Goal: Task Accomplishment & Management: Manage account settings

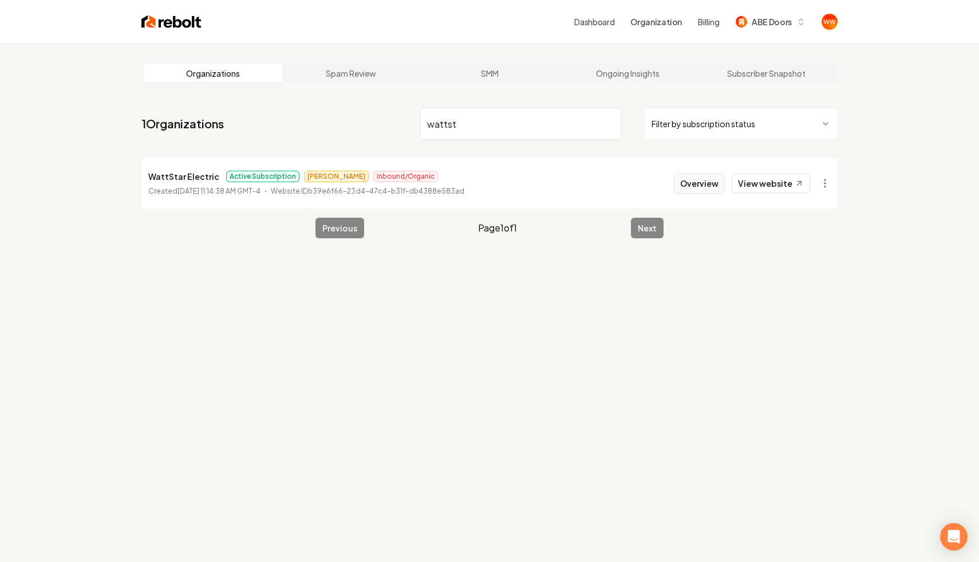
type input "wattst"
click at [693, 188] on button "Overview" at bounding box center [699, 183] width 51 height 21
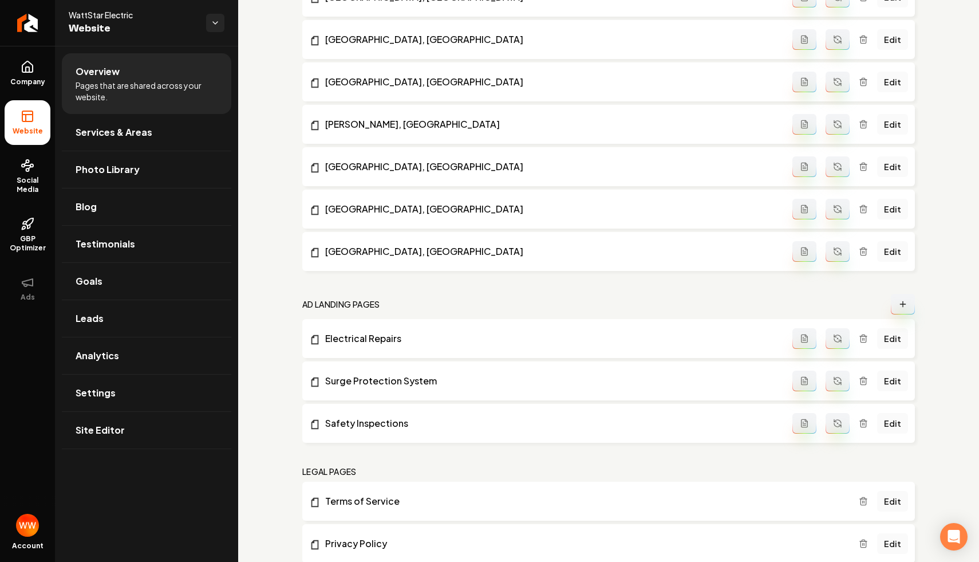
scroll to position [1409, 0]
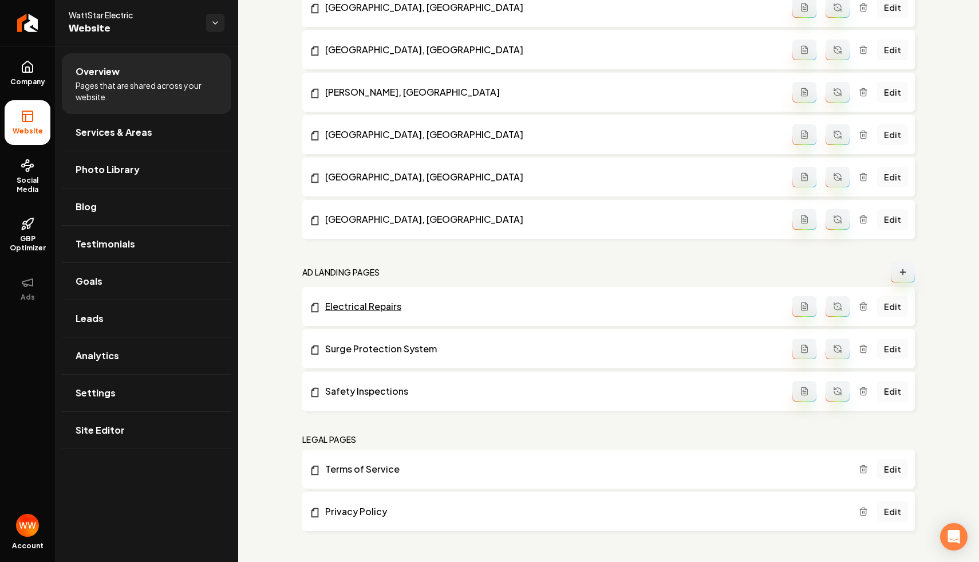
click at [365, 305] on link "Electrical Repairs" at bounding box center [550, 306] width 483 height 14
click at [427, 117] on li "Murrayville, NC Edit" at bounding box center [608, 134] width 613 height 39
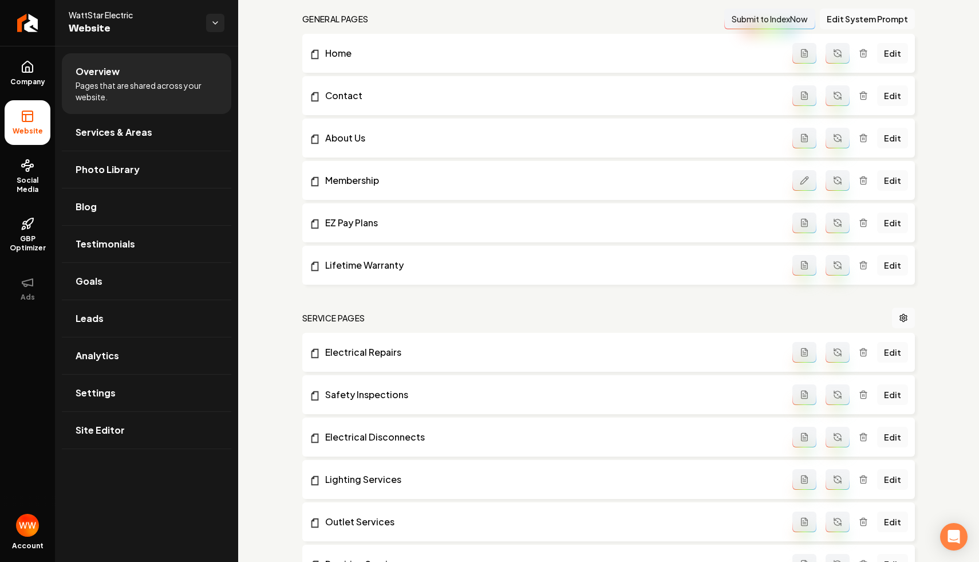
scroll to position [0, 0]
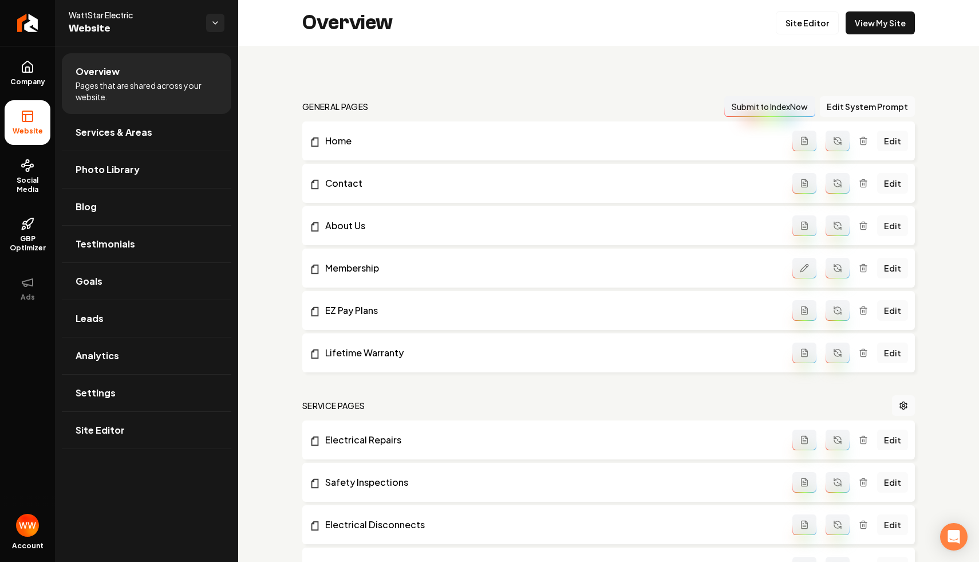
click at [97, 392] on span "Settings" at bounding box center [96, 393] width 40 height 14
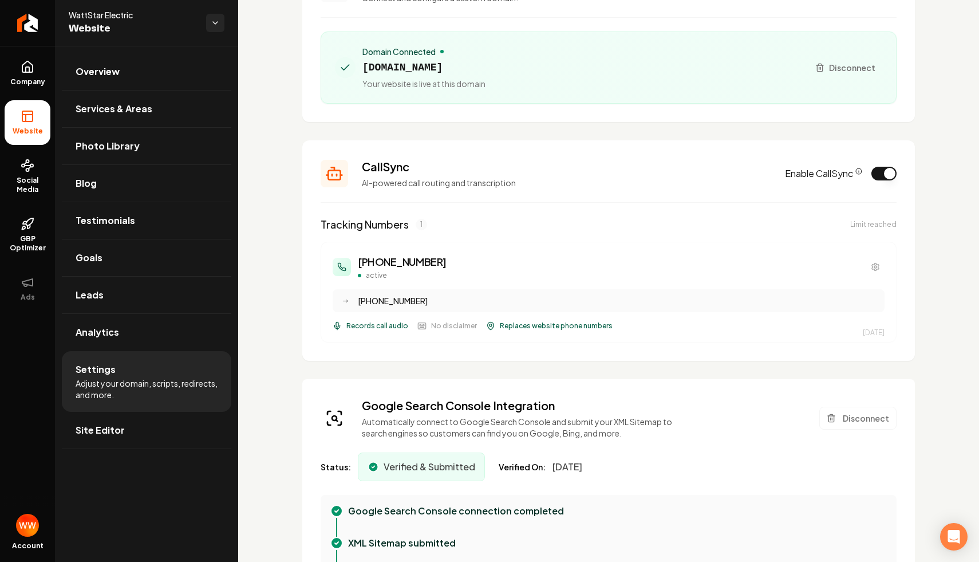
scroll to position [123, 0]
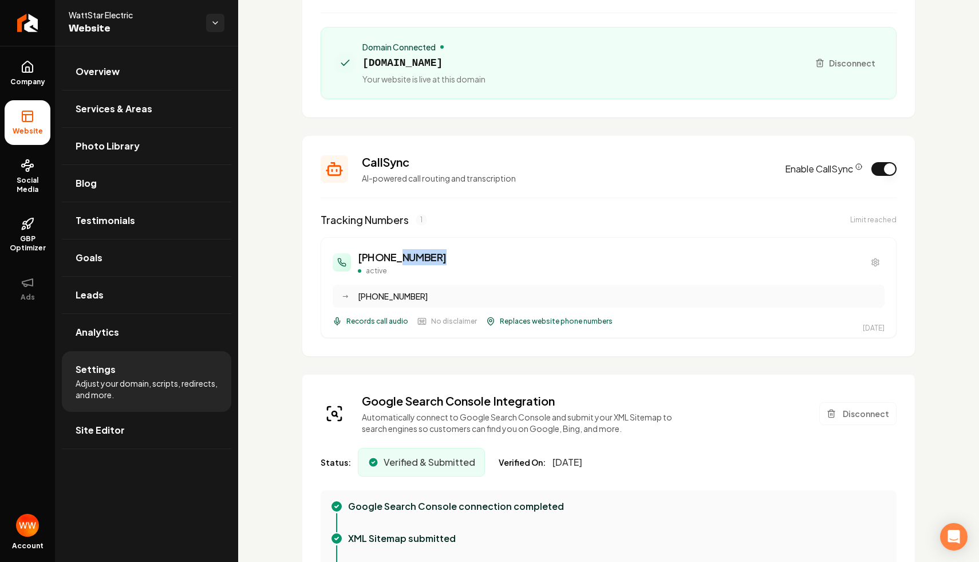
drag, startPoint x: 459, startPoint y: 260, endPoint x: 392, endPoint y: 258, distance: 67.0
click at [392, 258] on div "(910) 807-9725 active" at bounding box center [609, 262] width 552 height 26
click at [493, 251] on div "(910) 807-9725 active" at bounding box center [609, 262] width 552 height 26
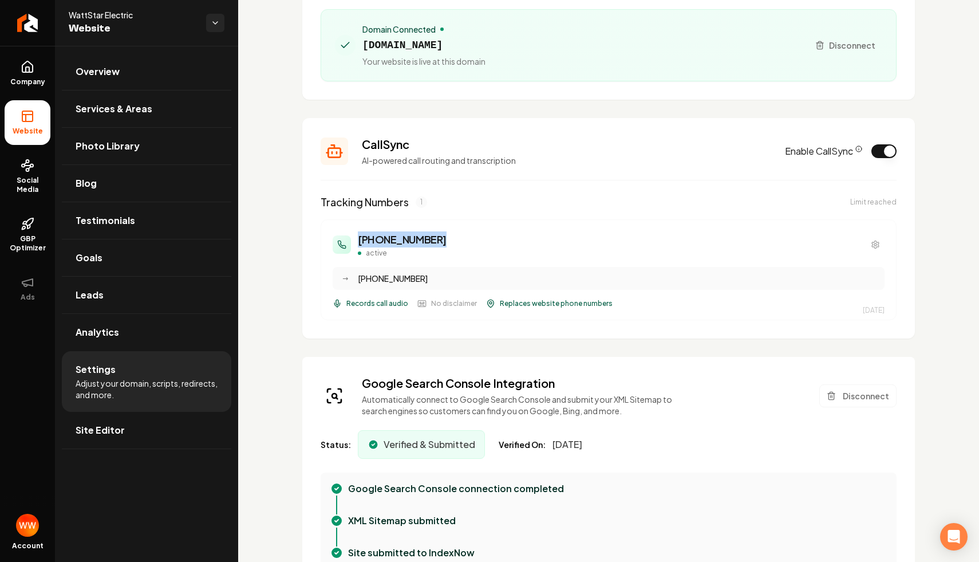
scroll to position [139, 0]
click at [906, 150] on section "CallSync AI-powered call routing and transcription Enable CallSync Tracking Num…" at bounding box center [608, 229] width 613 height 220
click at [884, 156] on button "Enable CallSync" at bounding box center [883, 152] width 25 height 14
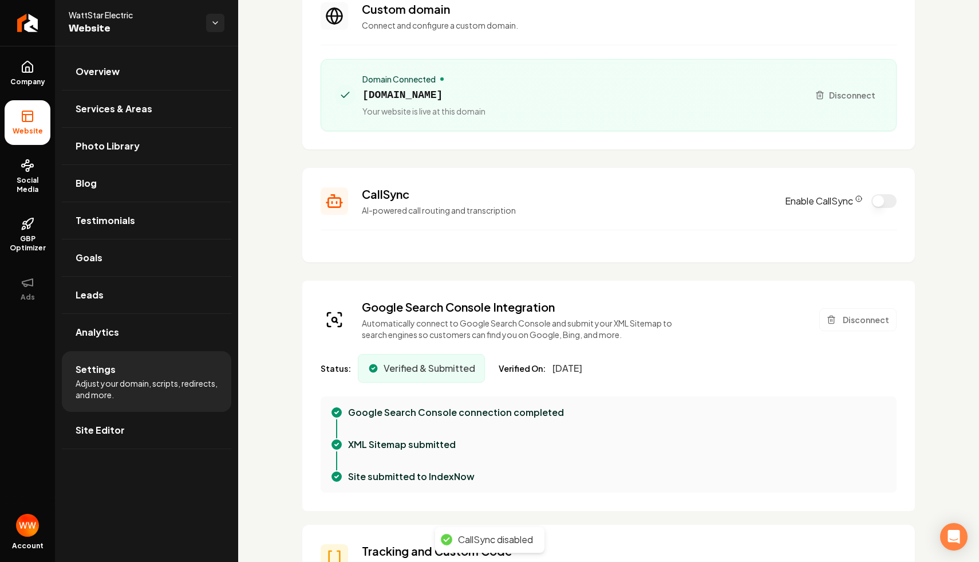
scroll to position [82, 0]
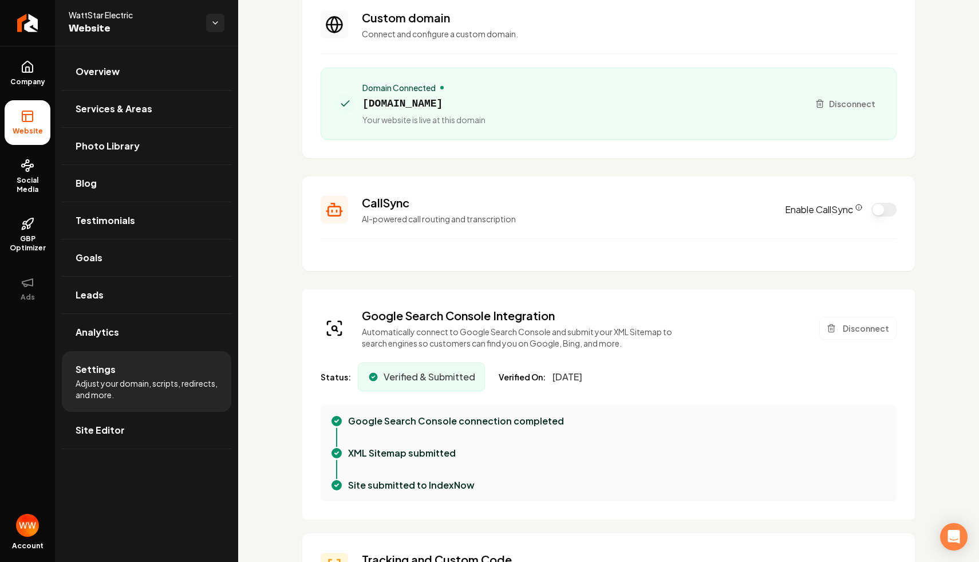
click at [687, 145] on section "Custom domain Connect and configure a custom domain. Domain Connected wattstare…" at bounding box center [608, 74] width 613 height 167
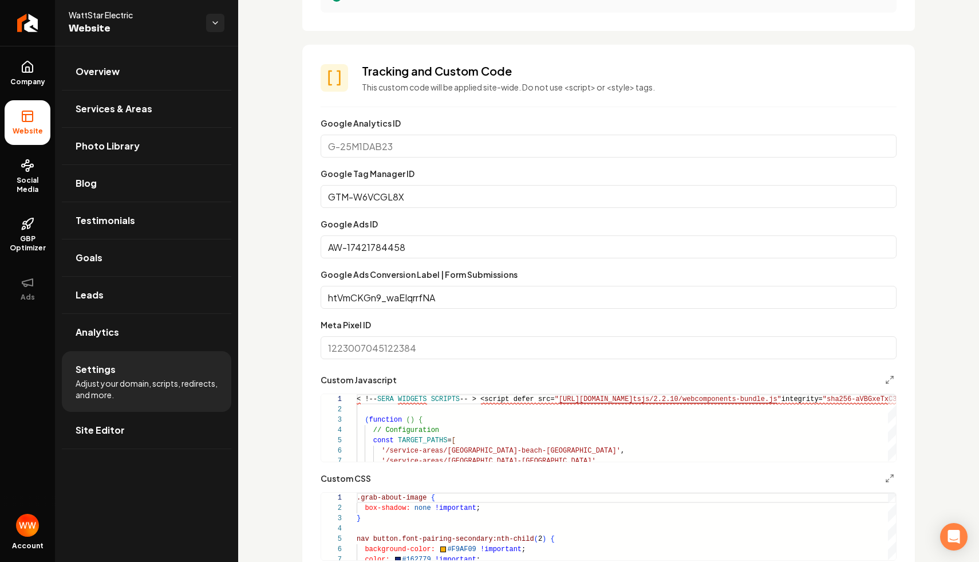
scroll to position [575, 0]
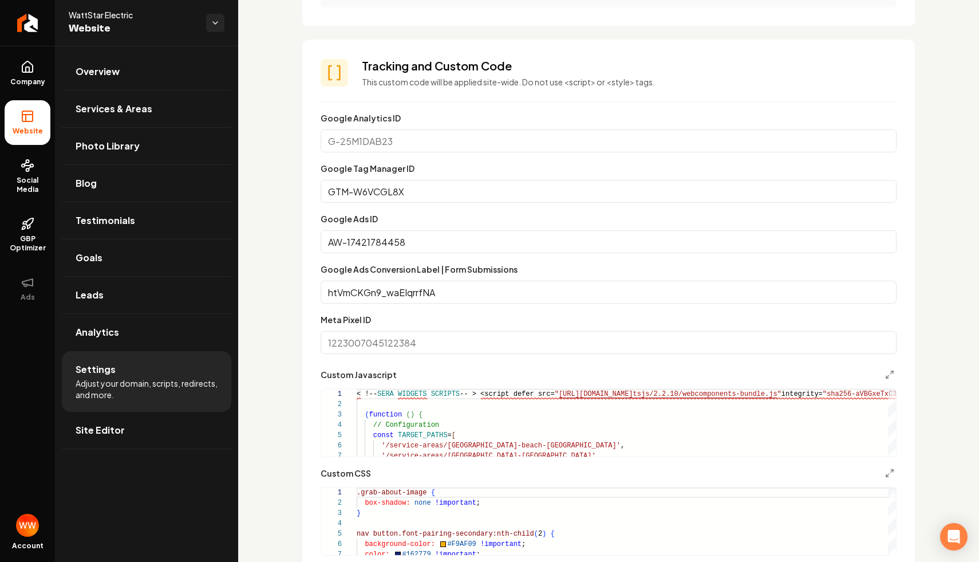
click at [601, 211] on form "Google Analytics ID Google Tag Manager ID GTM-W6VCGL8X Google Ads ID AW-1742178…" at bounding box center [609, 358] width 576 height 495
click at [667, 68] on h3 "Tracking and Custom Code" at bounding box center [629, 66] width 535 height 16
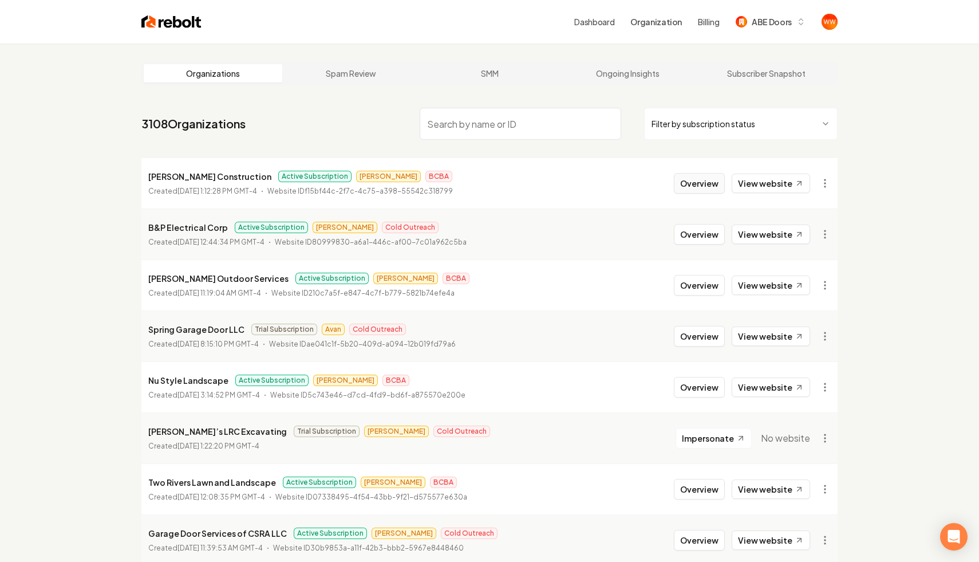
click at [703, 185] on button "Overview" at bounding box center [699, 183] width 51 height 21
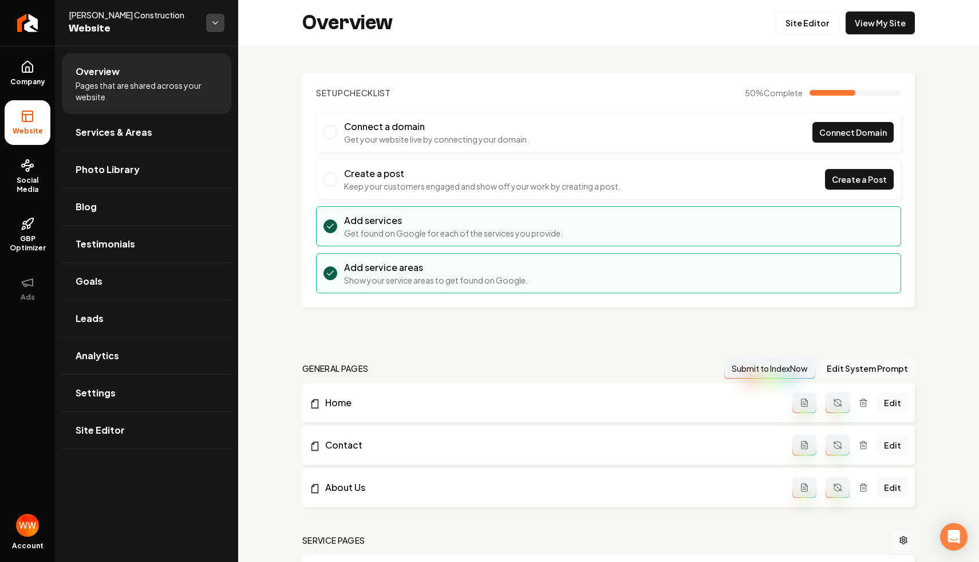
click at [216, 21] on html "Company Website Social Media GBP Optimizer Ads Account Fitzer Construction Webs…" at bounding box center [489, 281] width 979 height 562
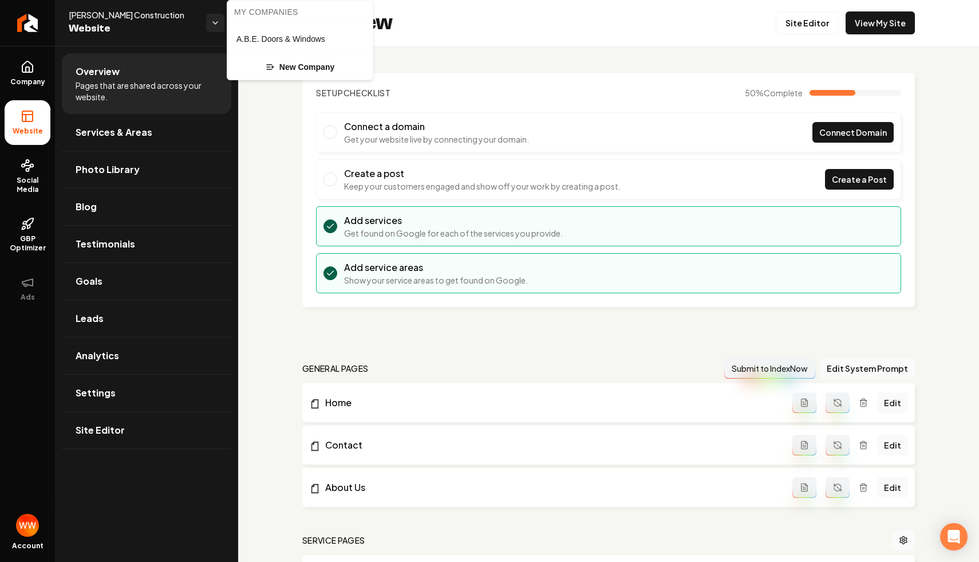
click at [216, 23] on html "Company Website Social Media GBP Optimizer Ads Account Fitzer Construction Webs…" at bounding box center [489, 281] width 979 height 562
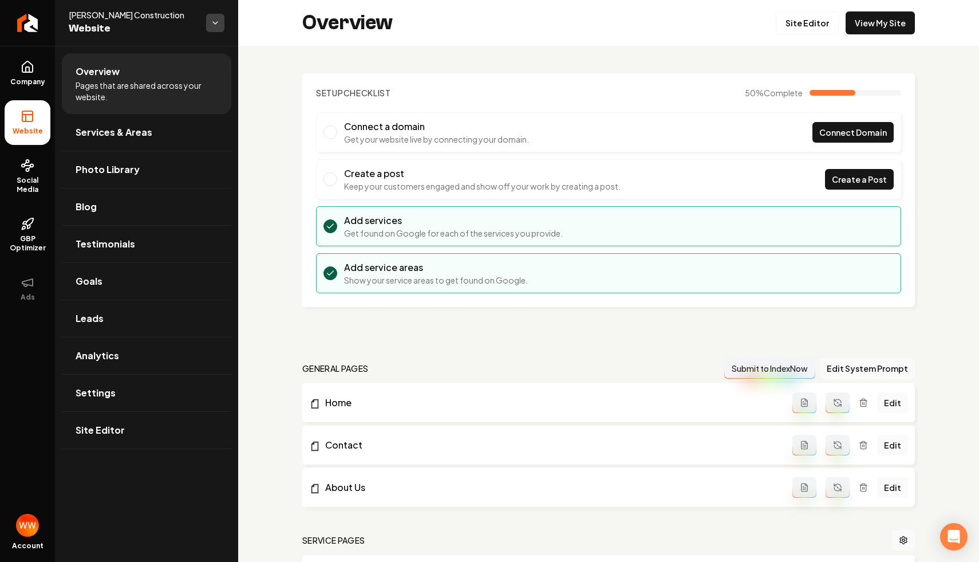
click at [218, 26] on html "Company Website Social Media GBP Optimizer Ads Account Fitzer Construction Webs…" at bounding box center [489, 281] width 979 height 562
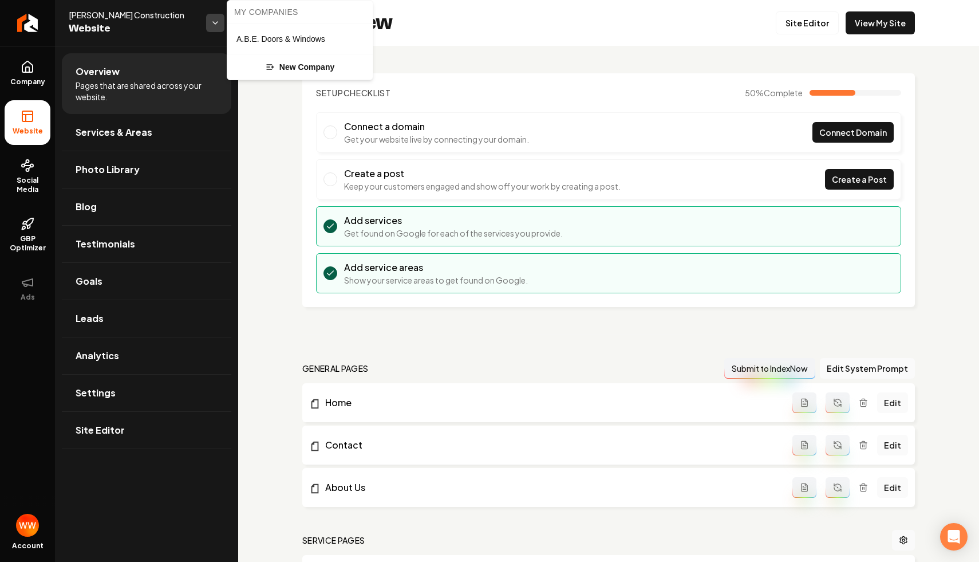
click at [218, 26] on html "Company Website Social Media GBP Optimizer Ads Account Fitzer Construction Webs…" at bounding box center [489, 281] width 979 height 562
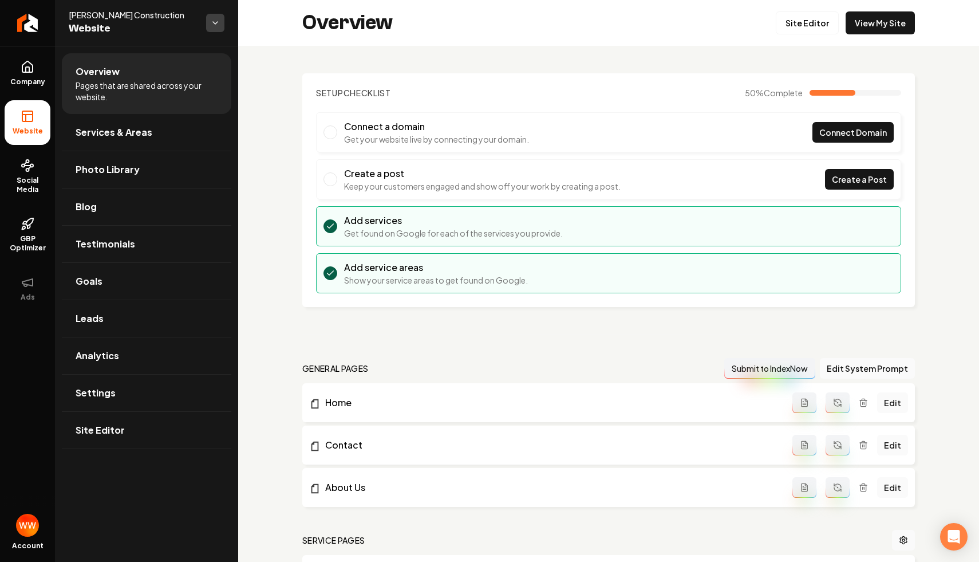
click at [218, 26] on html "Company Website Social Media GBP Optimizer Ads Account Fitzer Construction Webs…" at bounding box center [489, 281] width 979 height 562
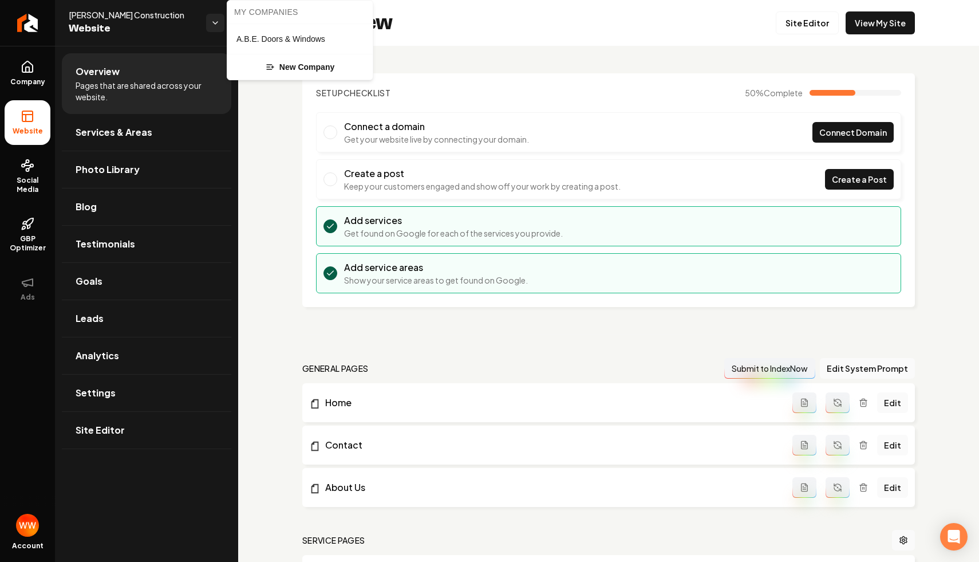
click at [296, 45] on link "A.B.E. Doors & Windows" at bounding box center [300, 39] width 132 height 18
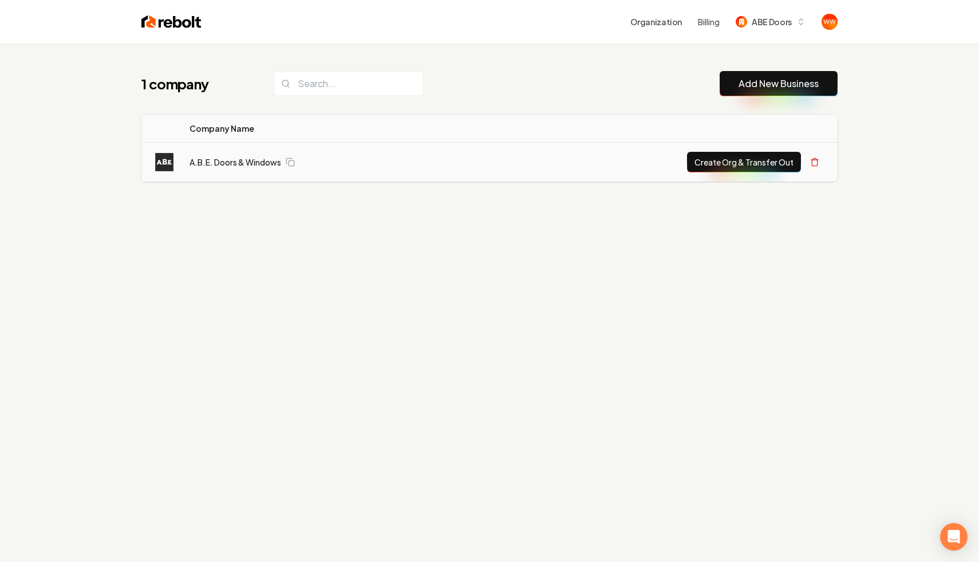
click at [244, 170] on td "A.B.E. Doors & Windows" at bounding box center [323, 163] width 286 height 40
click at [262, 157] on link "A.B.E. Doors & Windows" at bounding box center [235, 161] width 92 height 11
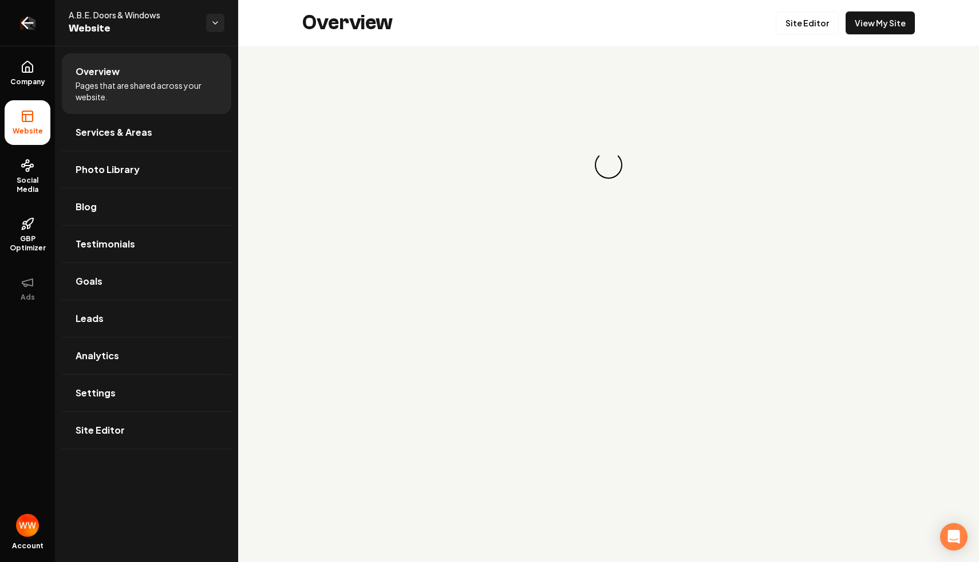
click at [17, 29] on link "Return to dashboard" at bounding box center [27, 23] width 55 height 46
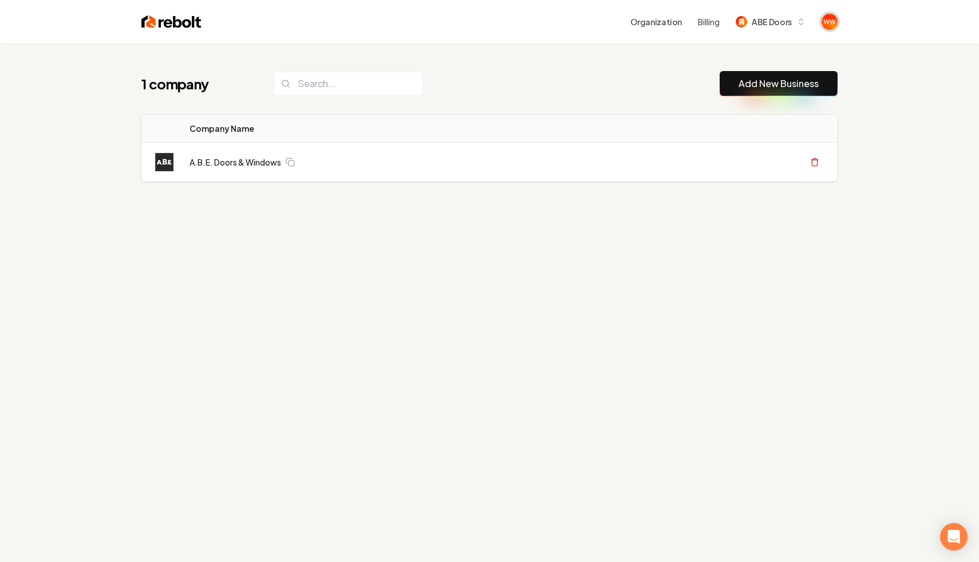
click at [828, 18] on img "Open user button" at bounding box center [829, 22] width 16 height 16
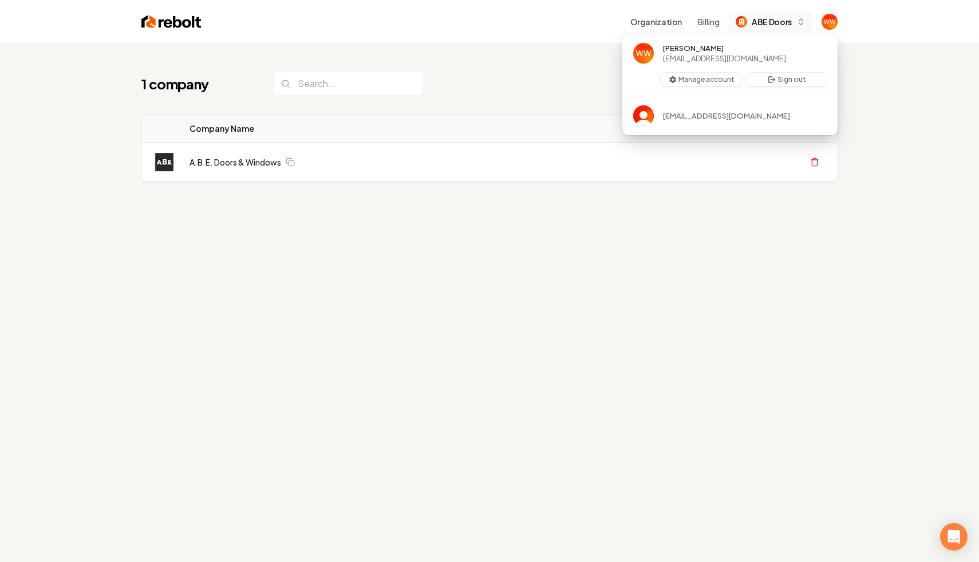
click at [793, 20] on button "ABE Doors" at bounding box center [771, 21] width 84 height 21
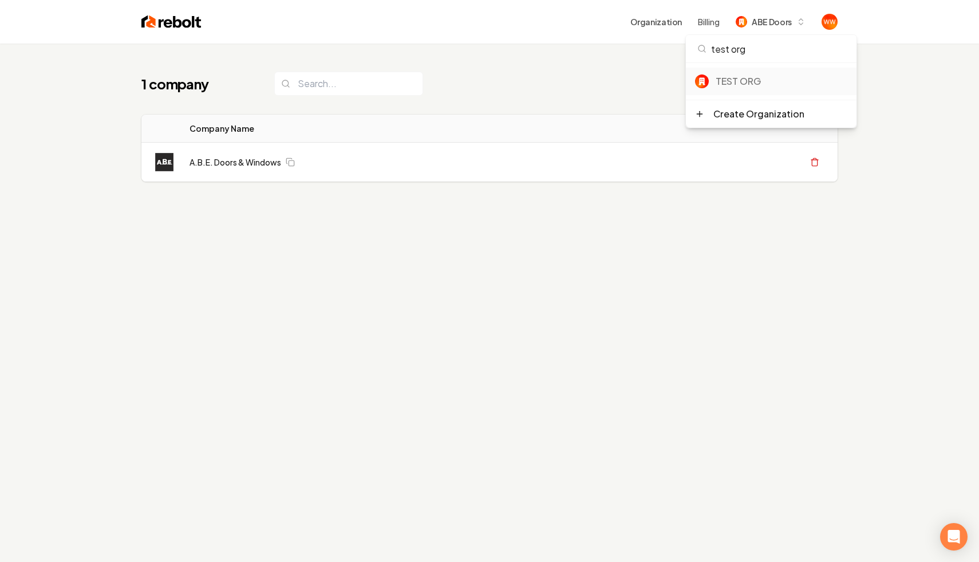
type input "test org"
click at [749, 73] on div "TEST ORG" at bounding box center [771, 81] width 171 height 27
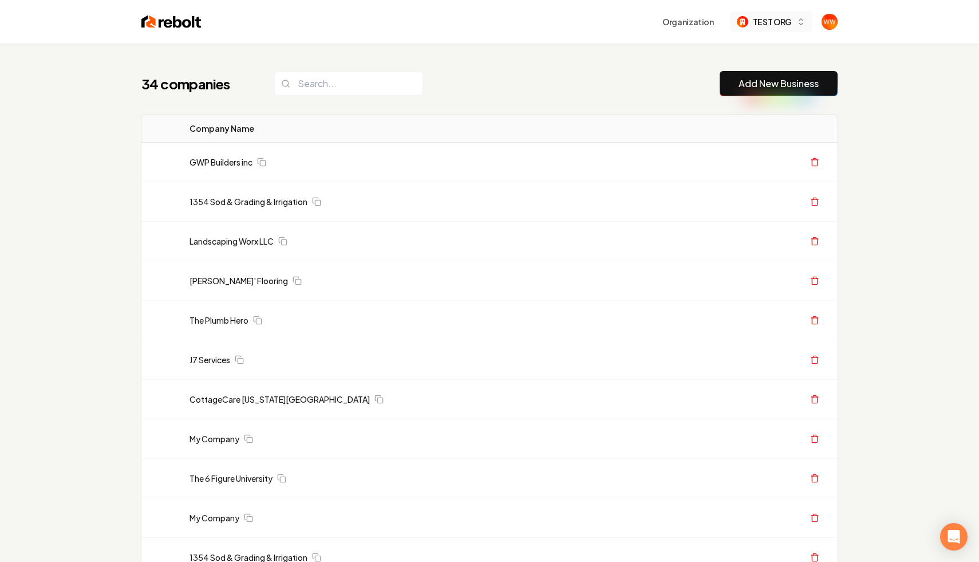
click at [751, 19] on div "TEST ORG" at bounding box center [764, 22] width 55 height 12
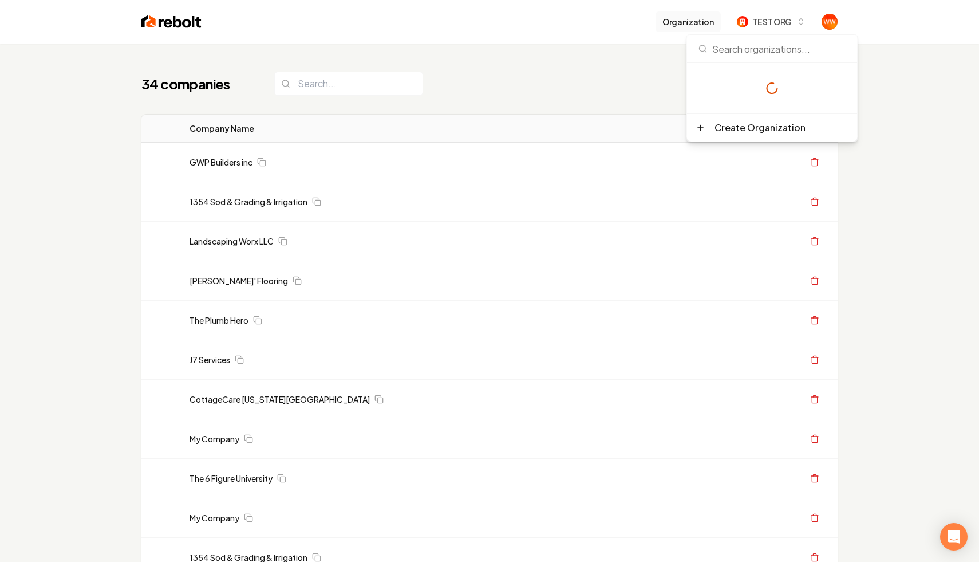
click at [670, 22] on button "Organization" at bounding box center [687, 21] width 65 height 21
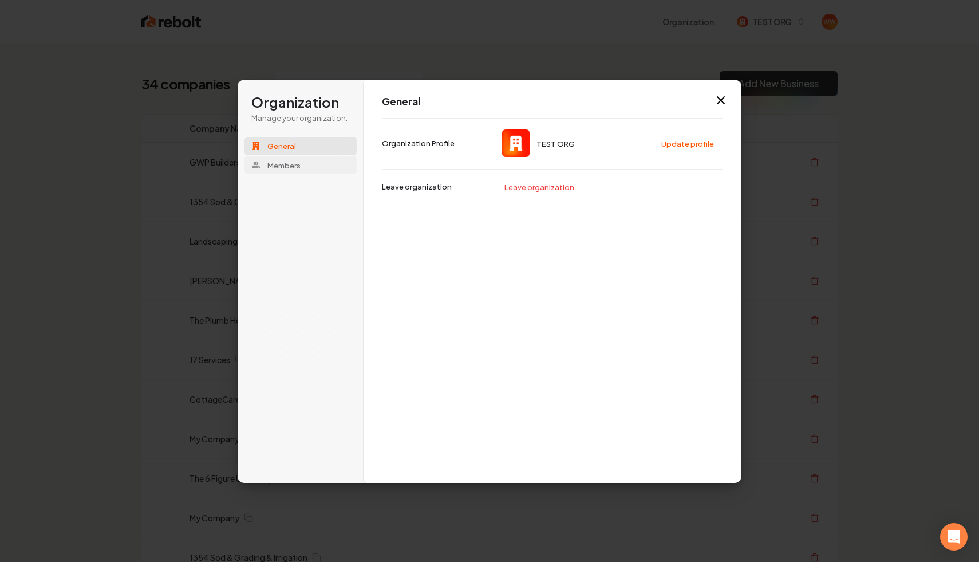
click at [294, 157] on button "Members" at bounding box center [300, 165] width 112 height 18
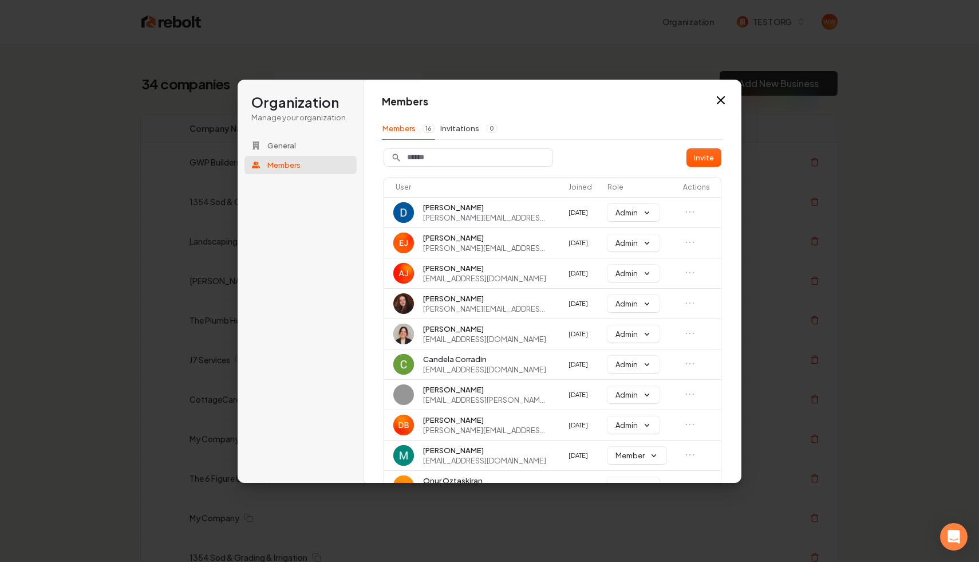
click at [451, 141] on div "Members Members 16 Invitations 0 Invite User Joined Role Actions David Rice dav…" at bounding box center [552, 310] width 341 height 430
click at [431, 156] on input "Search" at bounding box center [468, 157] width 168 height 17
type input "****"
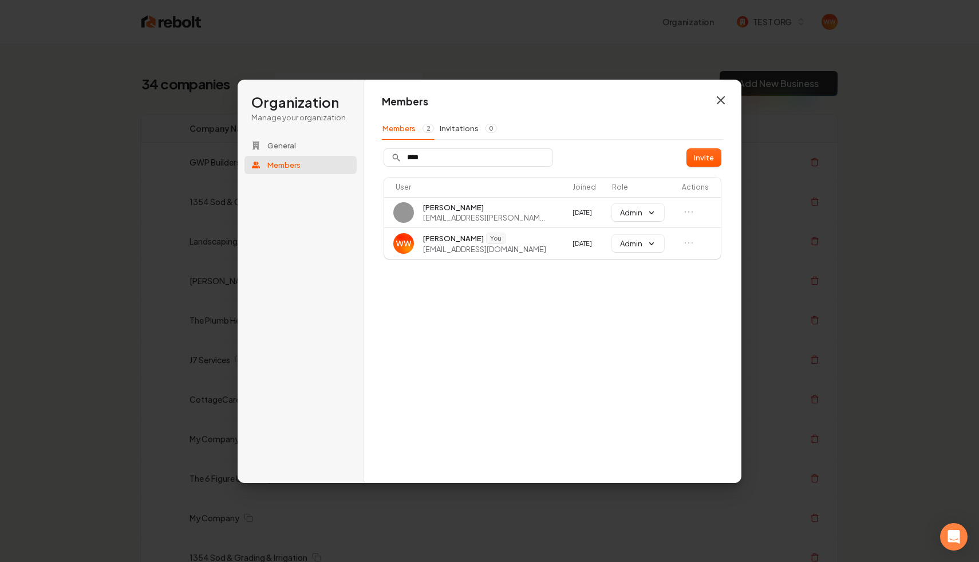
click at [718, 101] on icon "button" at bounding box center [721, 100] width 14 height 14
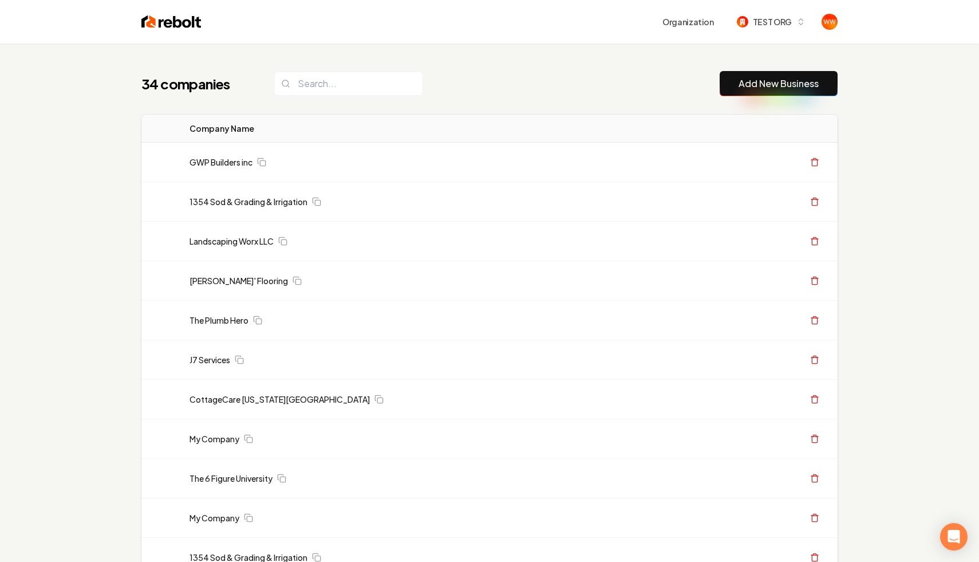
click at [366, 75] on input "search" at bounding box center [348, 84] width 149 height 24
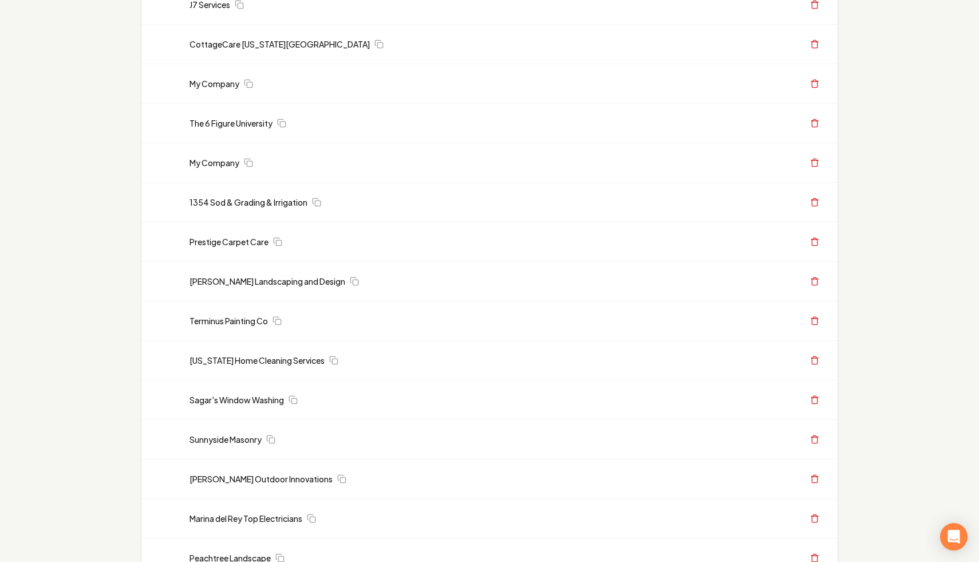
scroll to position [997, 0]
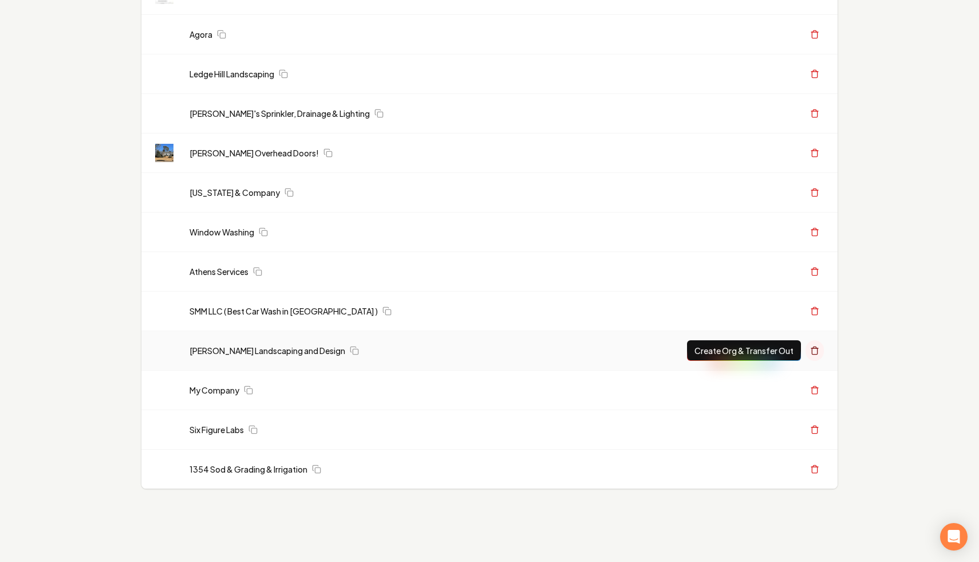
click at [819, 347] on icon at bounding box center [814, 350] width 9 height 9
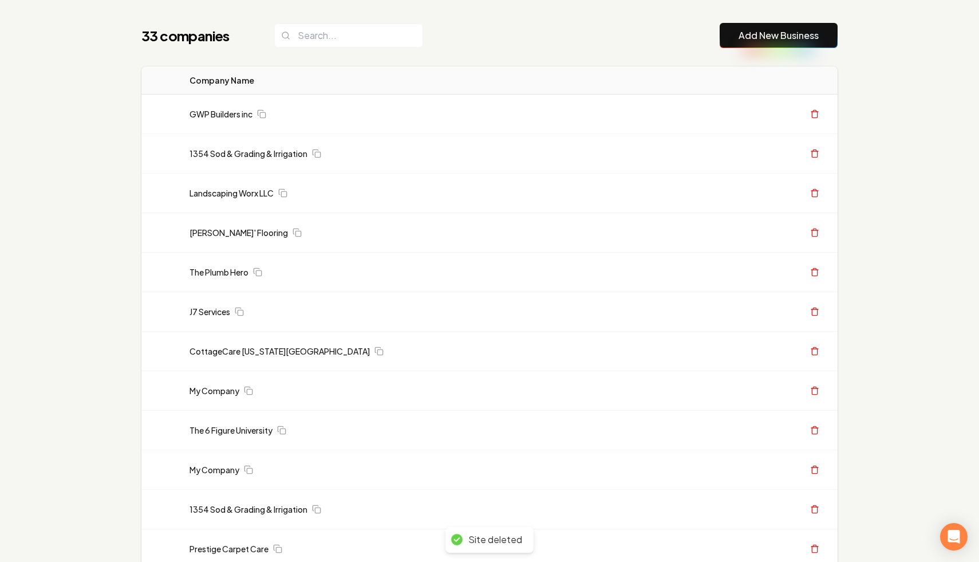
scroll to position [355, 0]
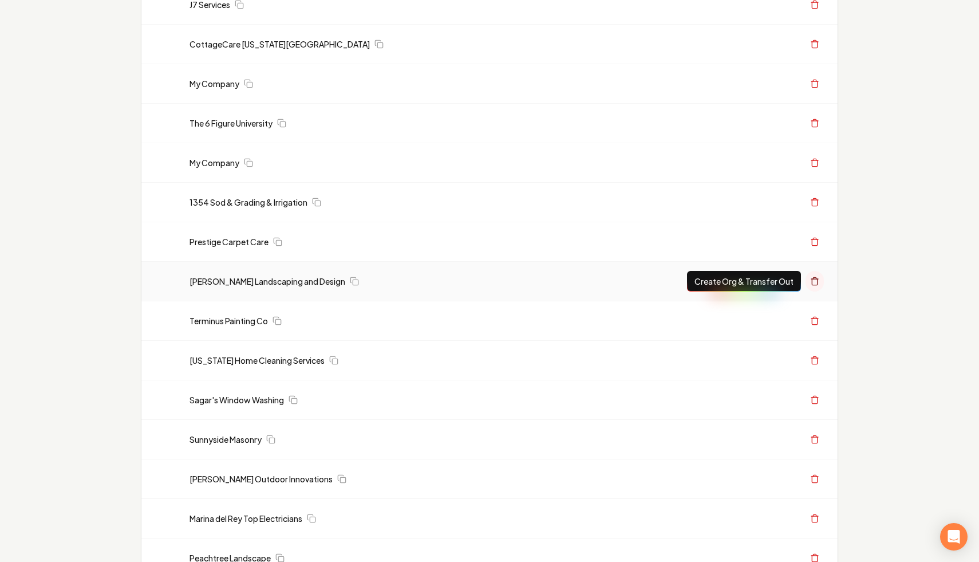
click at [813, 277] on icon at bounding box center [814, 278] width 3 height 2
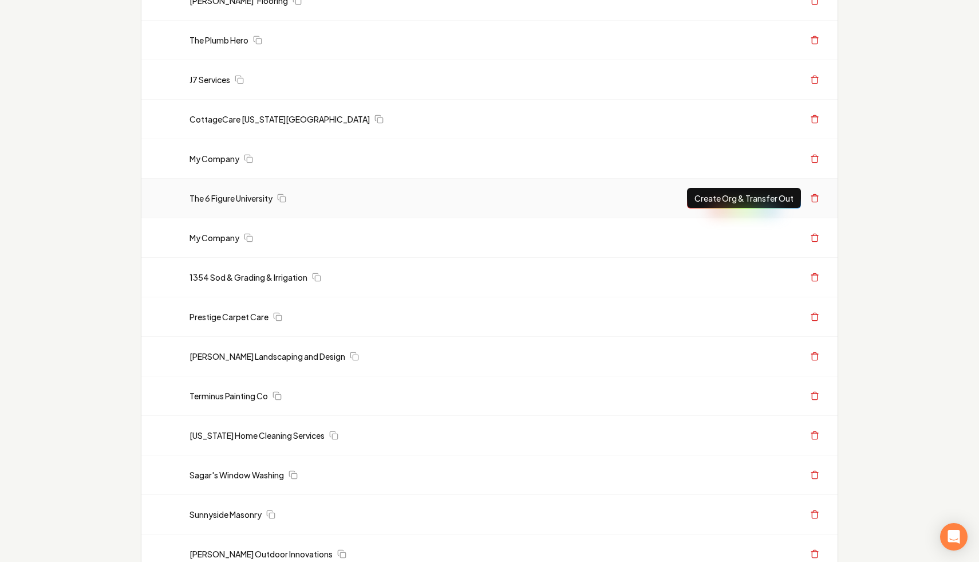
scroll to position [267, 0]
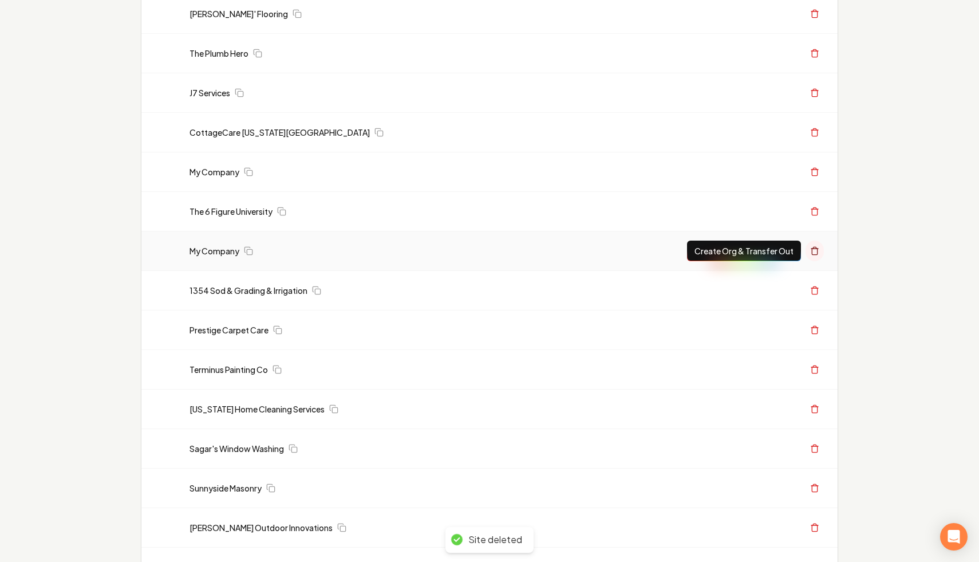
click at [819, 248] on icon at bounding box center [814, 250] width 9 height 9
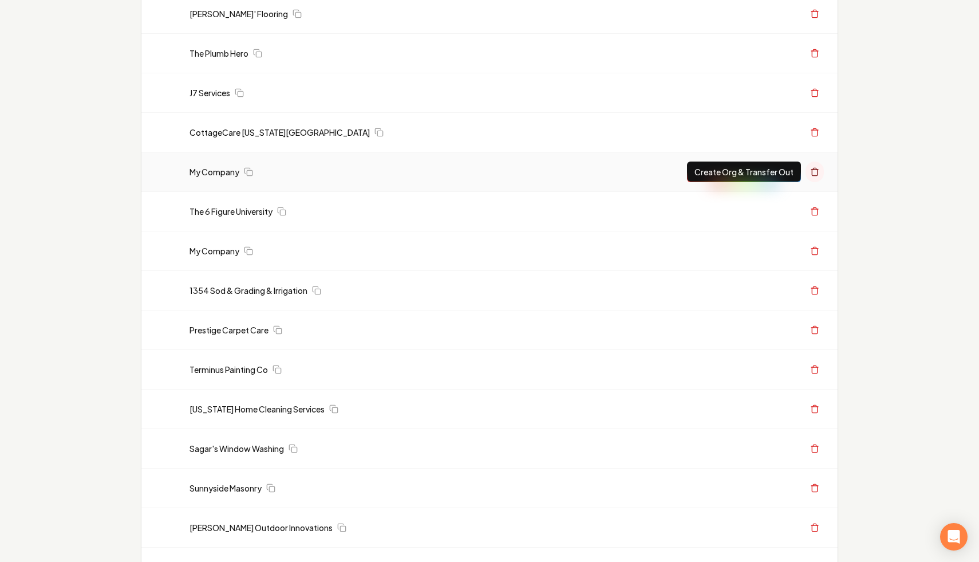
click at [821, 175] on button at bounding box center [814, 171] width 18 height 21
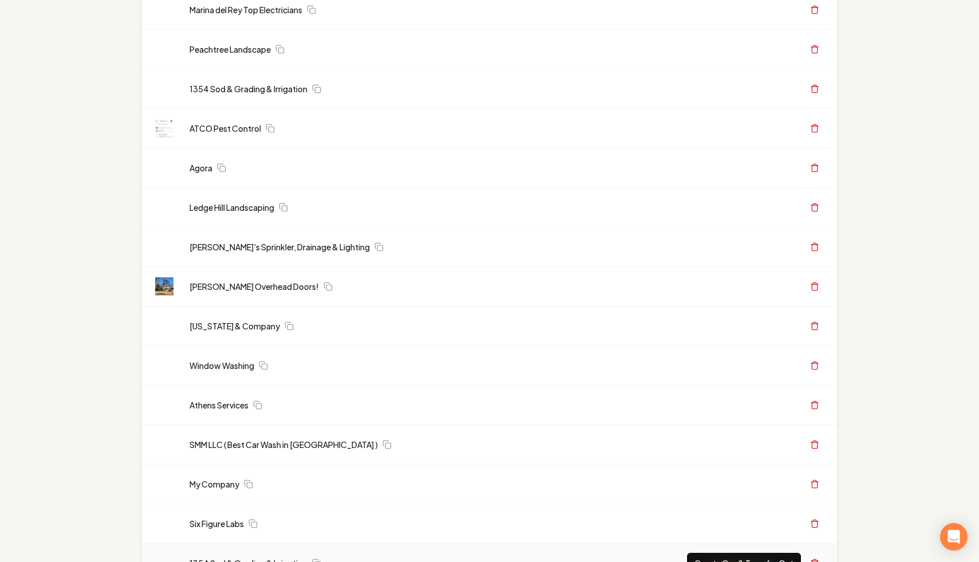
scroll to position [918, 0]
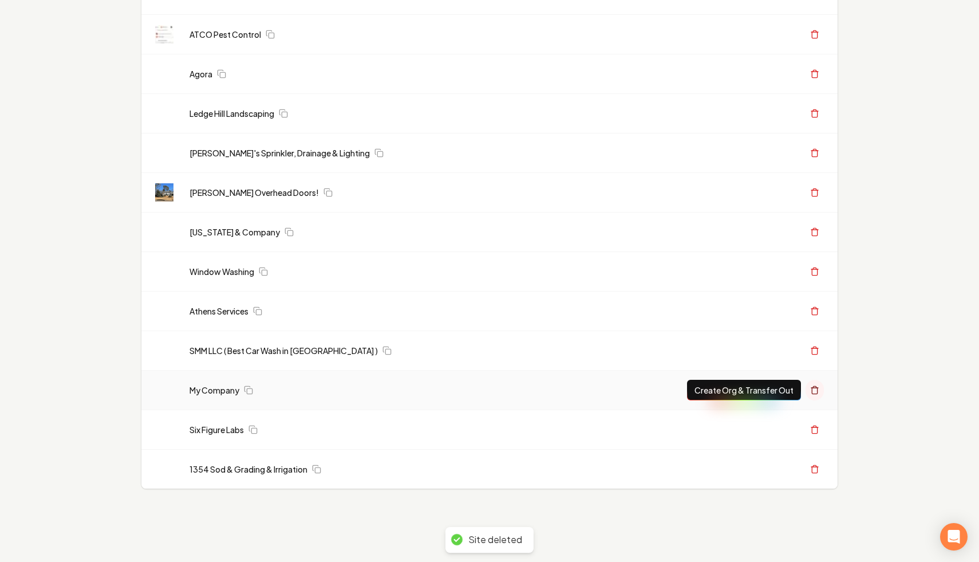
click at [820, 385] on button at bounding box center [814, 390] width 18 height 21
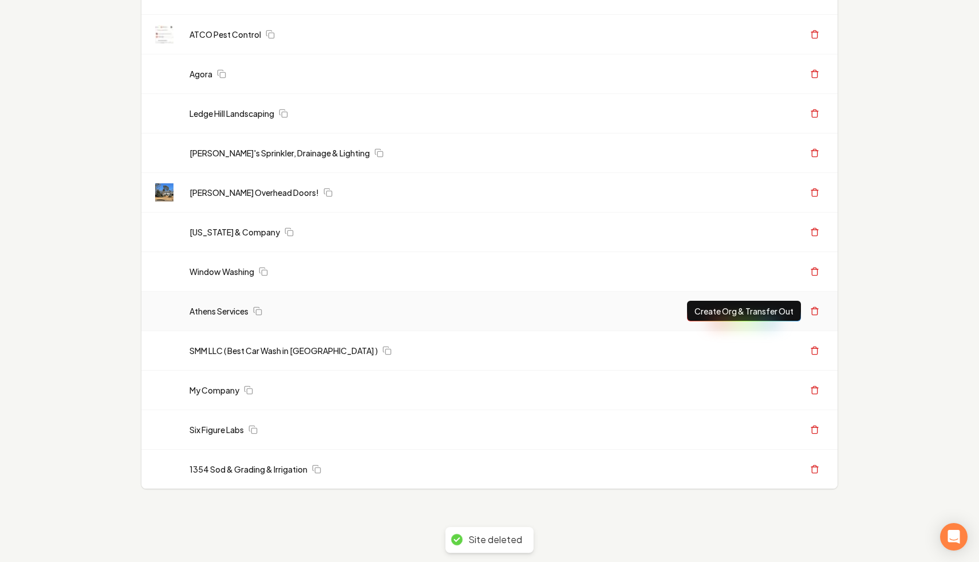
scroll to position [0, 0]
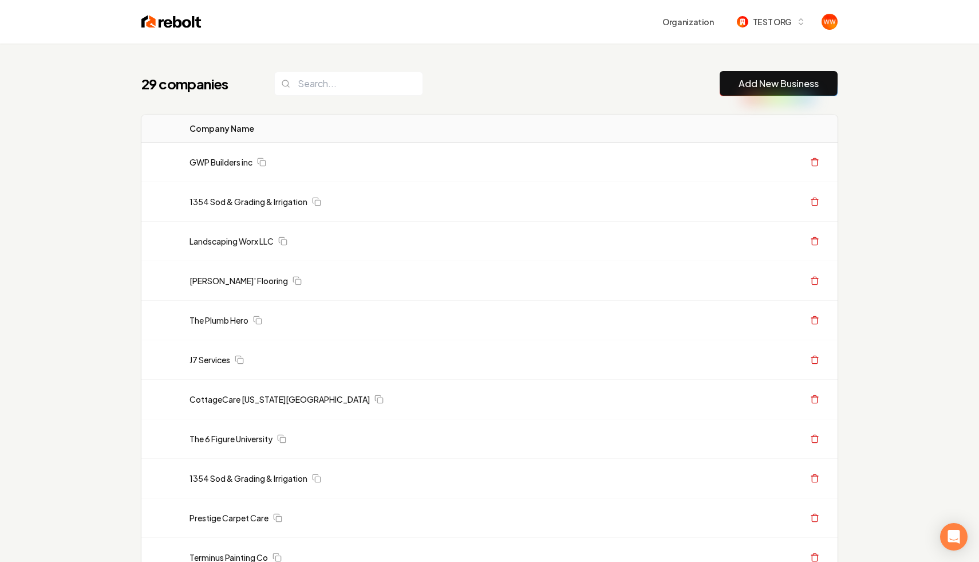
click at [737, 74] on button "Add New Business" at bounding box center [779, 83] width 118 height 25
click at [788, 83] on link "Add New Business" at bounding box center [778, 84] width 80 height 14
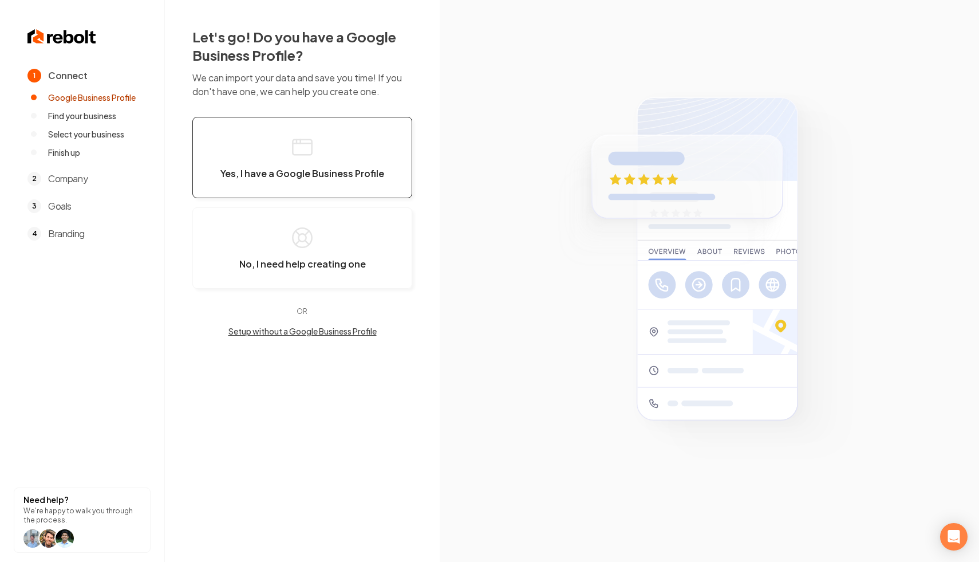
click at [302, 166] on button "Yes, I have a Google Business Profile" at bounding box center [302, 157] width 220 height 81
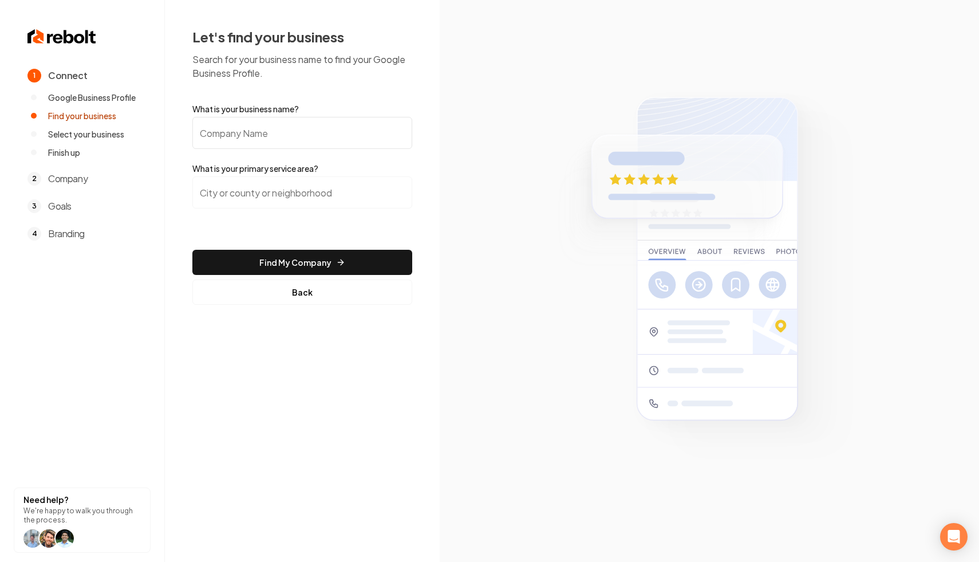
click at [290, 119] on input "What is your business name?" at bounding box center [302, 133] width 220 height 32
type input "Gary Krause Landscaping and Design"
click at [283, 190] on input "search" at bounding box center [302, 192] width 220 height 32
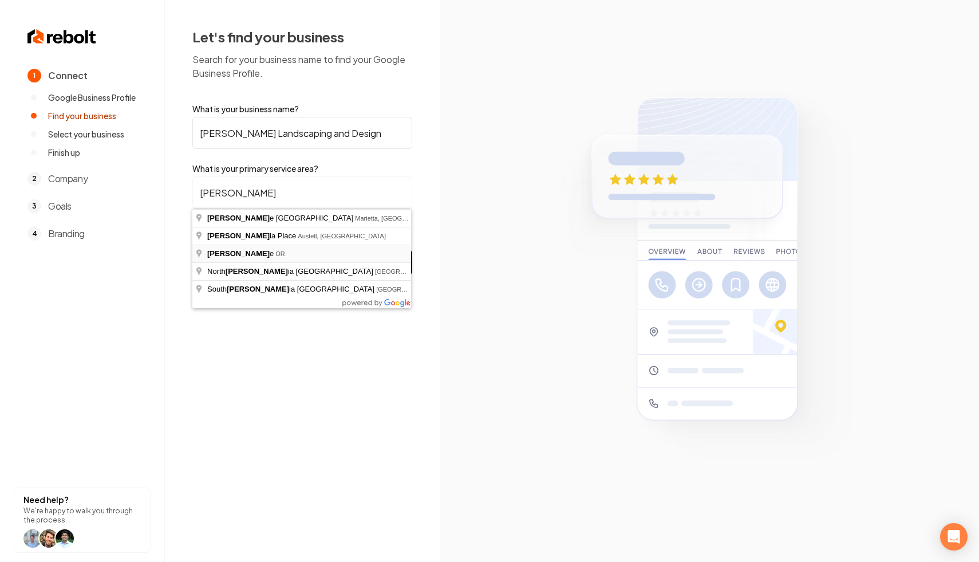
type input "Eugene, OR"
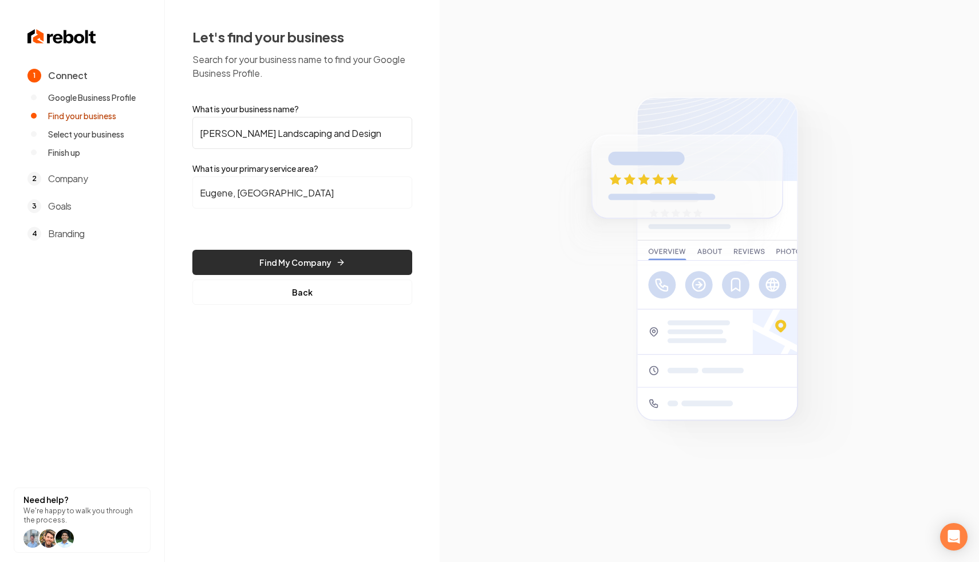
click at [307, 258] on button "Find My Company" at bounding box center [302, 262] width 220 height 25
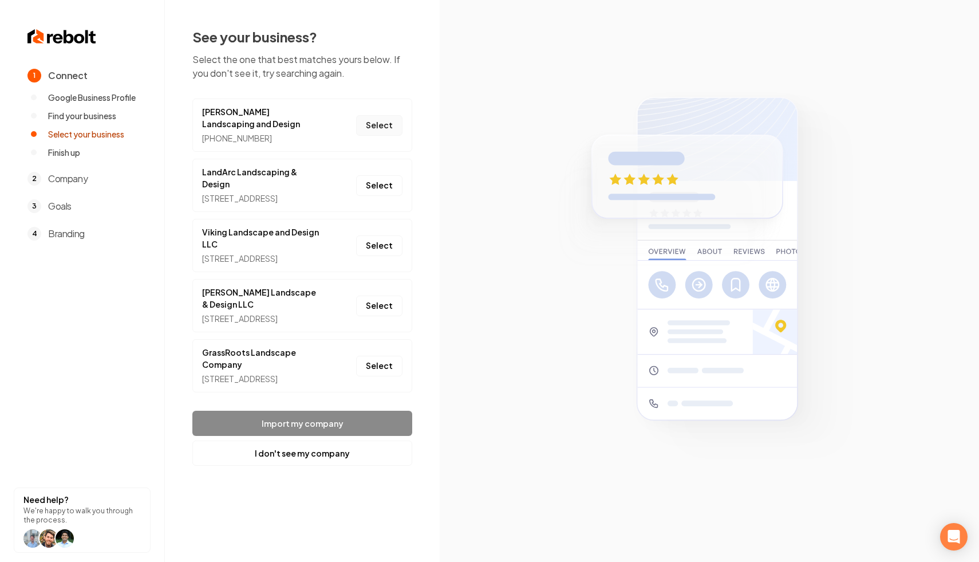
click at [382, 133] on button "Select" at bounding box center [379, 125] width 46 height 21
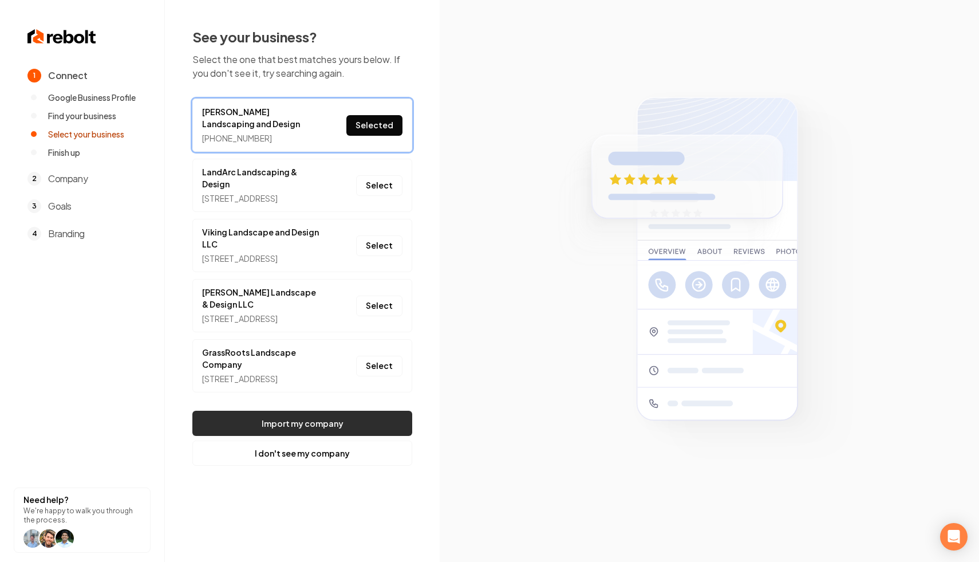
click at [288, 436] on button "Import my company" at bounding box center [302, 422] width 220 height 25
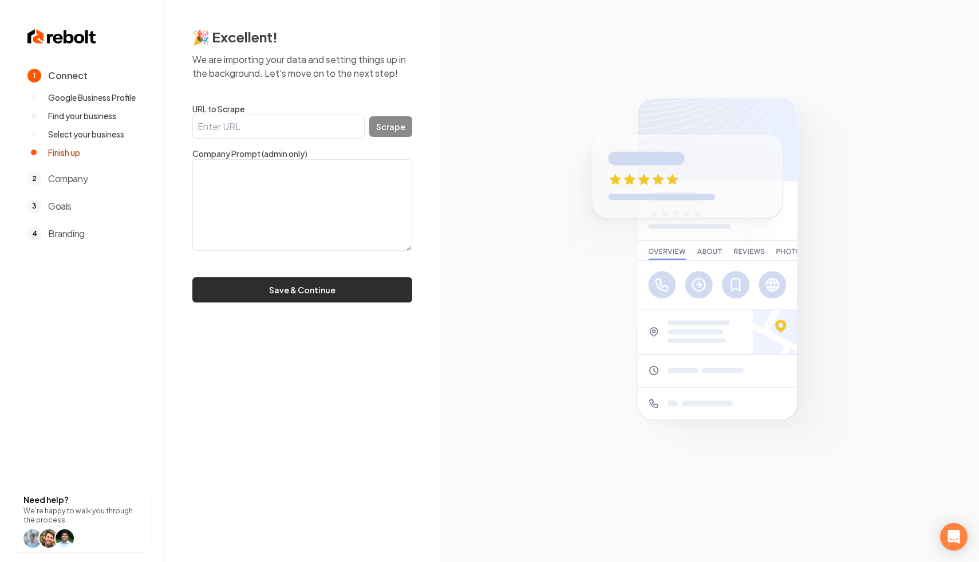
click at [302, 287] on button "Save & Continue" at bounding box center [302, 289] width 220 height 25
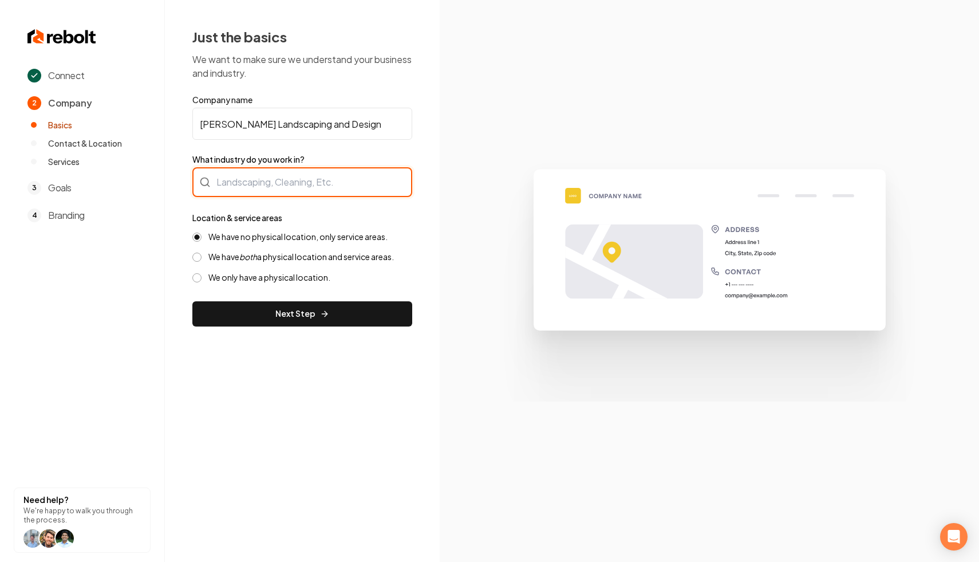
click at [315, 175] on div at bounding box center [302, 182] width 220 height 30
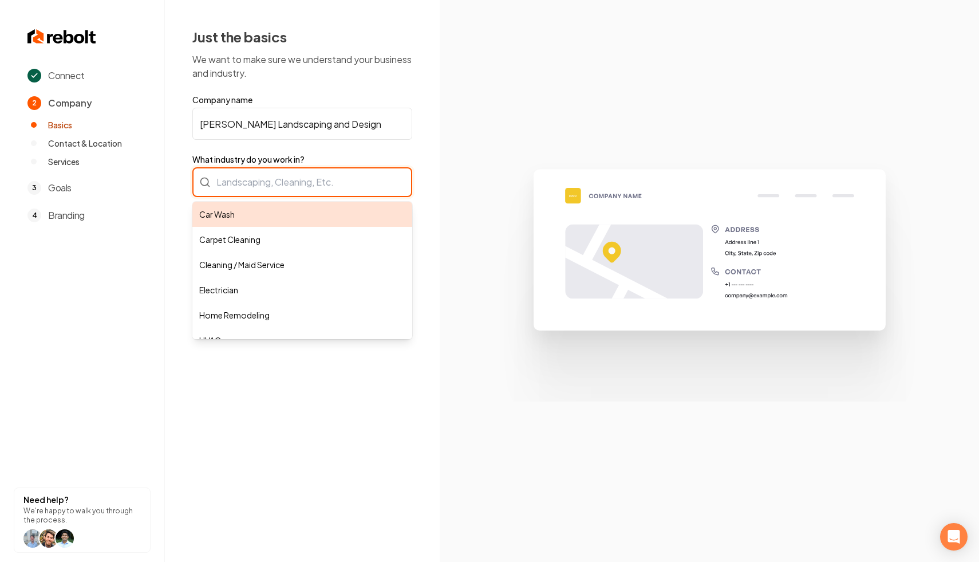
type input "Car Wash"
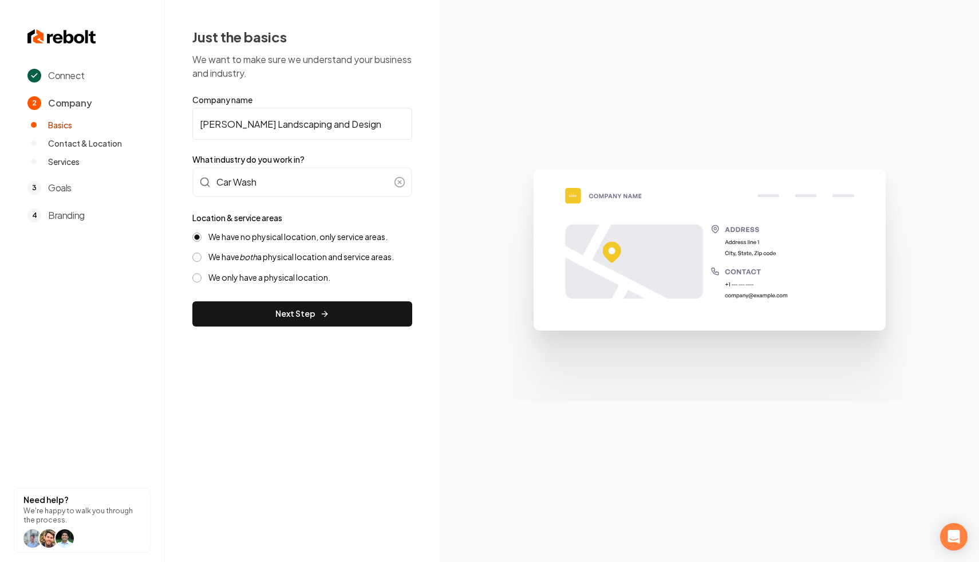
click at [274, 250] on div "We have no physical location, only service areas. We have both a physical locat…" at bounding box center [302, 257] width 220 height 52
click at [255, 260] on icon "both" at bounding box center [248, 256] width 18 height 10
click at [202, 260] on button "We have both a physical location and service areas." at bounding box center [196, 256] width 9 height 9
click at [268, 303] on button "Next Step" at bounding box center [302, 313] width 220 height 25
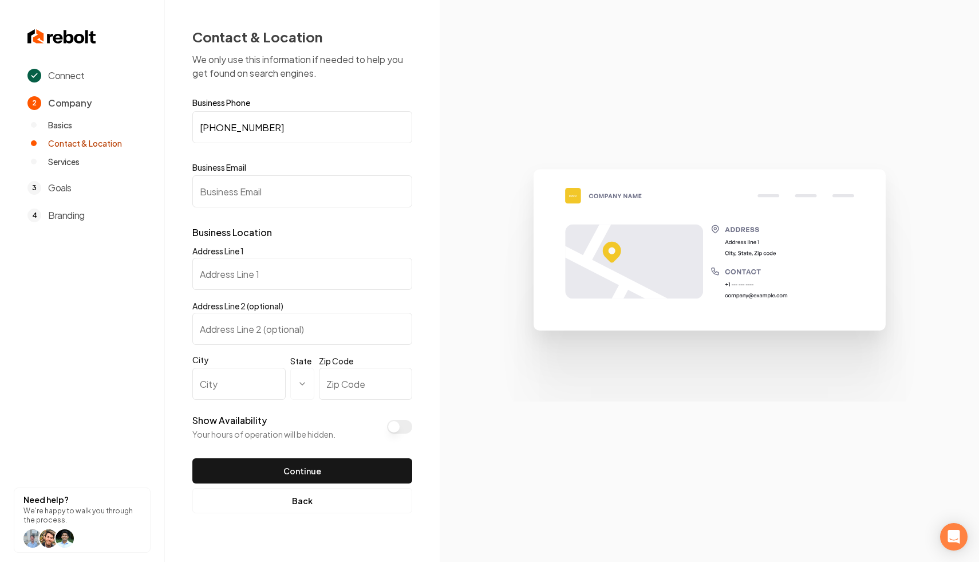
click at [306, 393] on html "**********" at bounding box center [489, 281] width 979 height 562
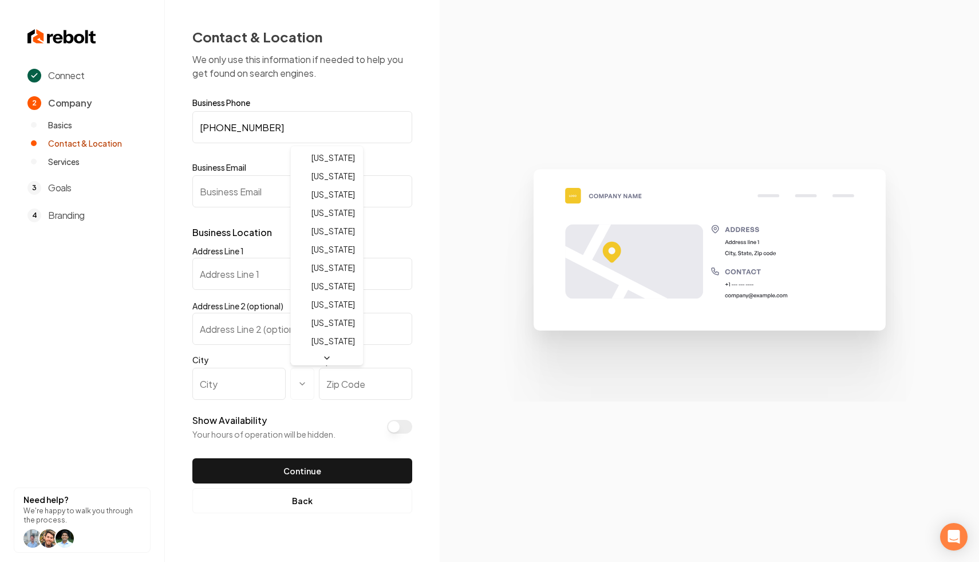
select select "**"
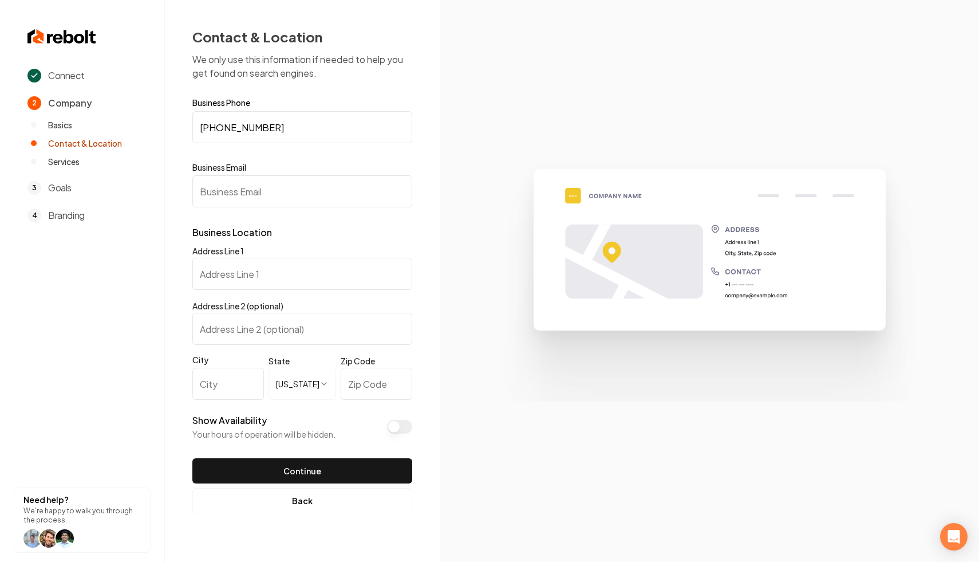
click at [533, 372] on img at bounding box center [709, 280] width 449 height 240
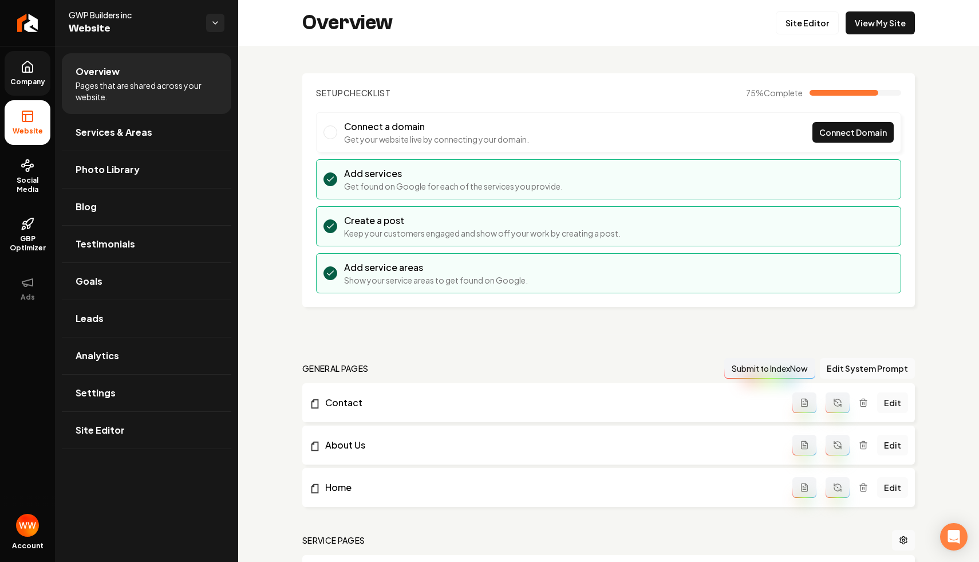
click at [27, 90] on link "Company" at bounding box center [28, 73] width 46 height 45
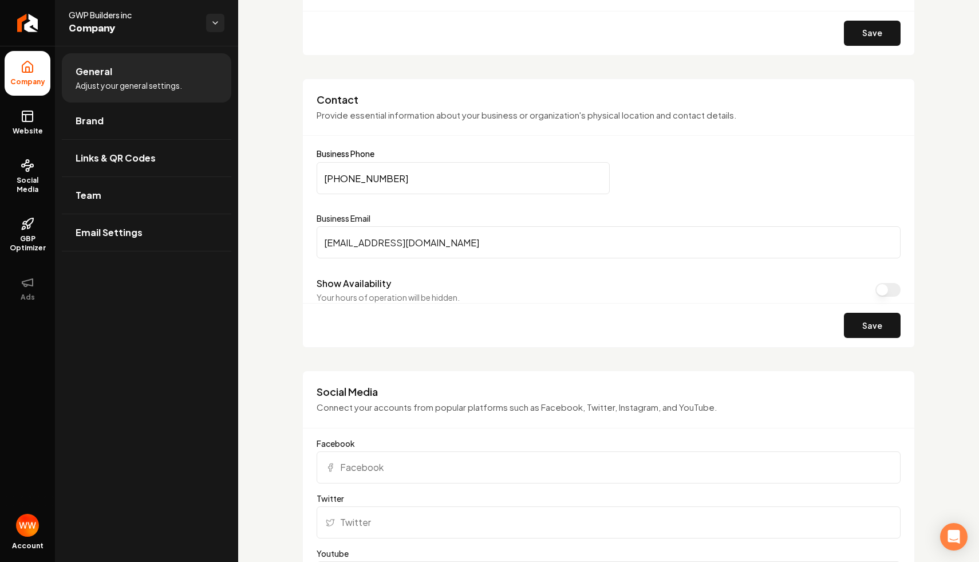
scroll to position [539, 0]
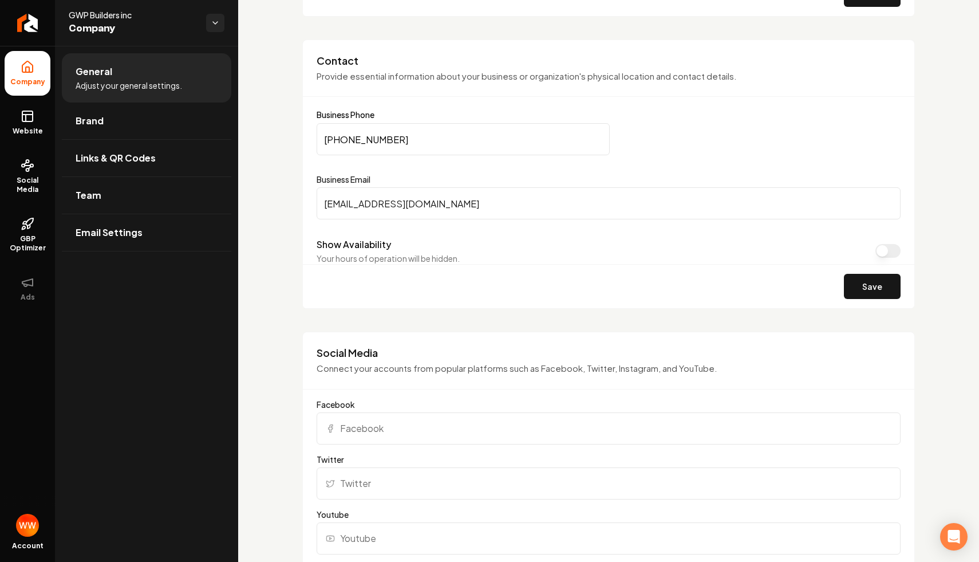
click at [868, 251] on div "Show Availability Your hours of operation will be hidden." at bounding box center [609, 251] width 584 height 26
click at [893, 248] on button "Show Availability" at bounding box center [887, 251] width 25 height 14
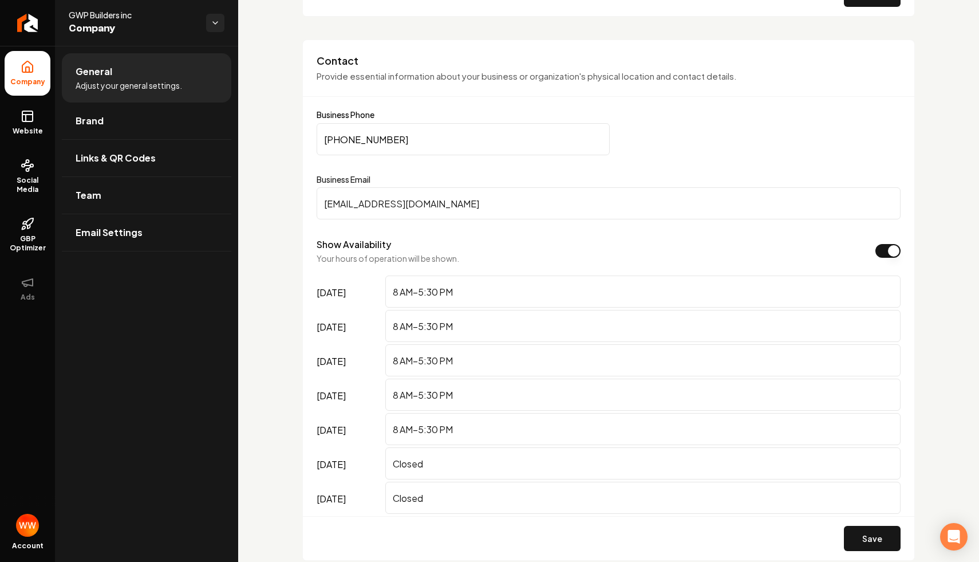
click at [893, 248] on button "Show Availability" at bounding box center [887, 251] width 25 height 14
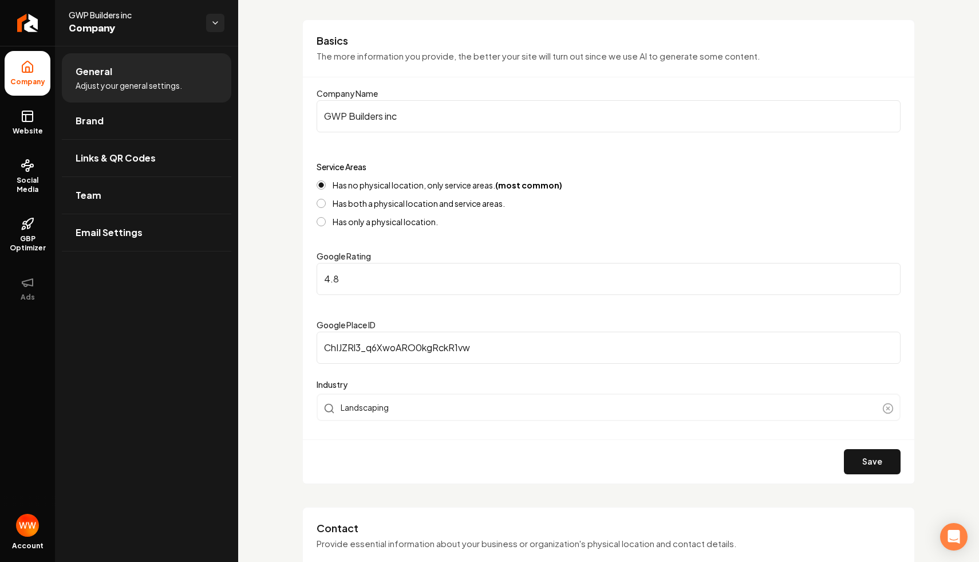
scroll to position [0, 0]
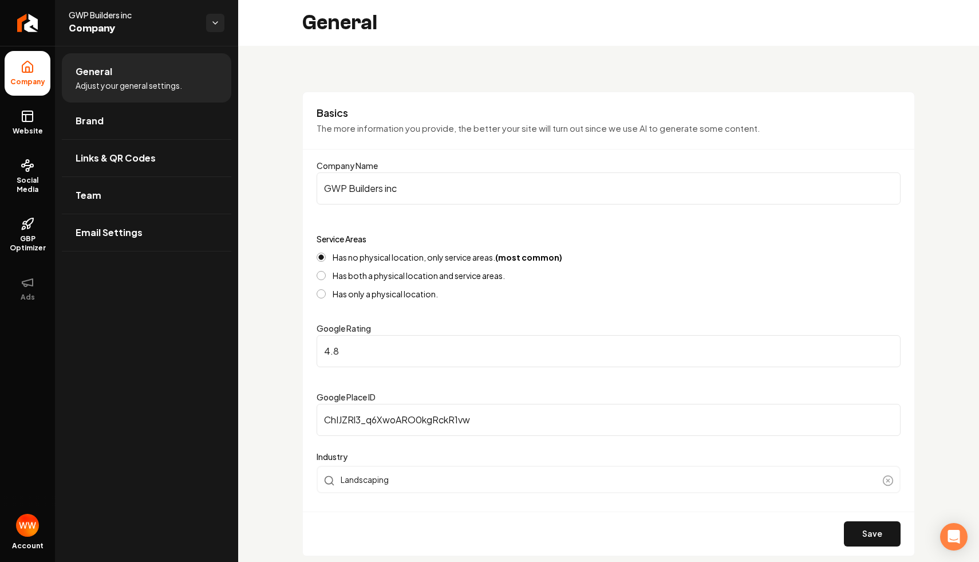
click at [701, 156] on div "Basics The more information you provide, the better your site will turn out sin…" at bounding box center [608, 324] width 613 height 464
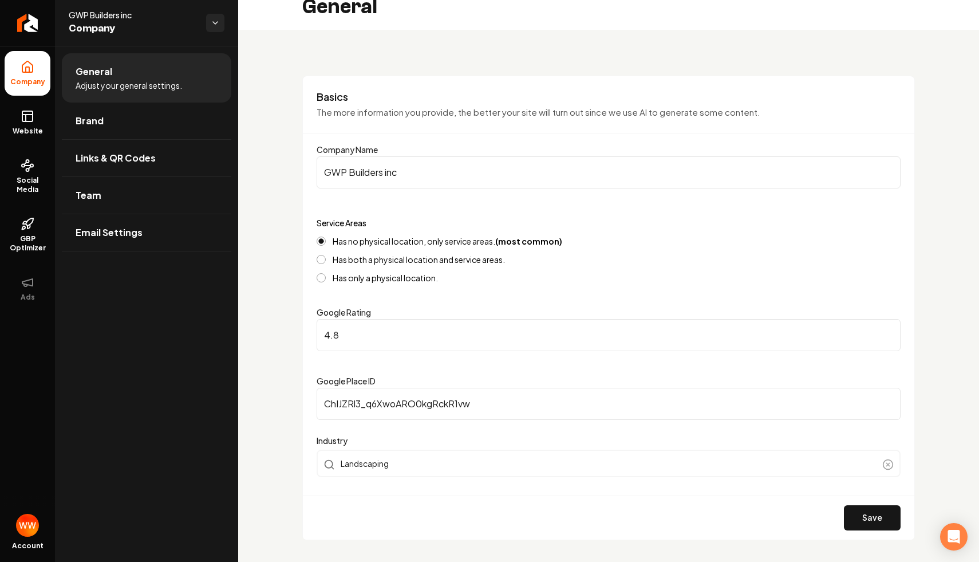
scroll to position [117, 0]
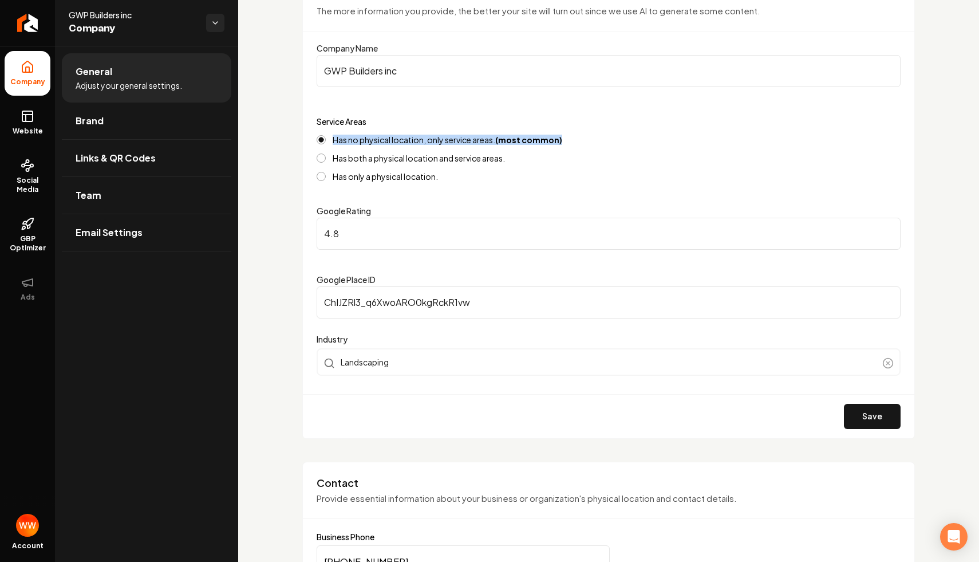
drag, startPoint x: 584, startPoint y: 139, endPoint x: 443, endPoint y: 134, distance: 141.5
click at [443, 135] on div "Has no physical location, only service areas. (most common)" at bounding box center [609, 139] width 584 height 9
click at [421, 140] on label "Has no physical location, only service areas. (most common)" at bounding box center [448, 140] width 230 height 8
click at [326, 140] on button "Has no physical location, only service areas. (most common)" at bounding box center [321, 139] width 9 height 9
click at [421, 140] on label "Has no physical location, only service areas. (most common)" at bounding box center [448, 140] width 230 height 8
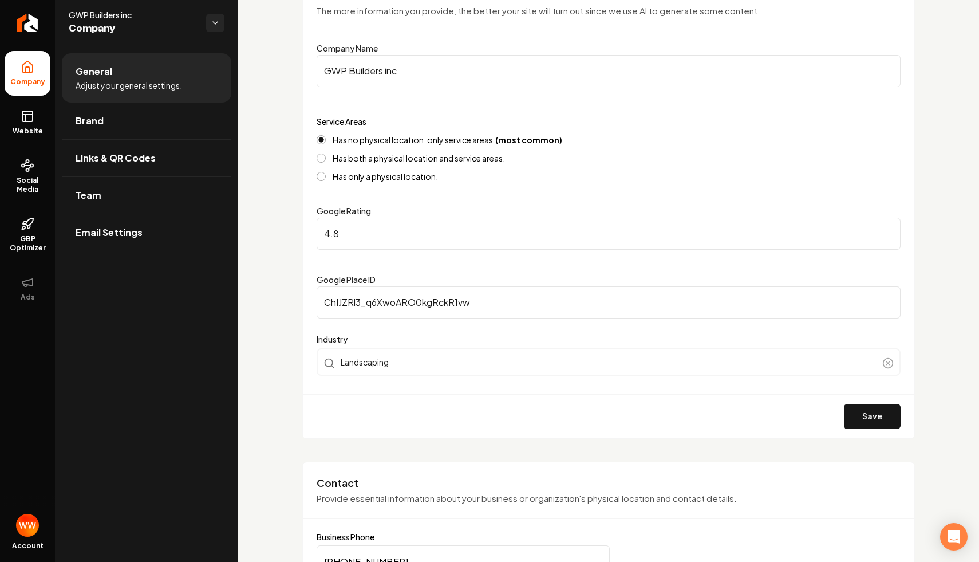
click at [326, 140] on button "Has no physical location, only service areas. (most common)" at bounding box center [321, 139] width 9 height 9
click at [421, 140] on label "Has no physical location, only service areas. (most common)" at bounding box center [448, 140] width 230 height 8
click at [326, 140] on button "Has no physical location, only service areas. (most common)" at bounding box center [321, 139] width 9 height 9
click at [421, 140] on label "Has no physical location, only service areas. (most common)" at bounding box center [448, 140] width 230 height 8
click at [326, 140] on button "Has no physical location, only service areas. (most common)" at bounding box center [321, 139] width 9 height 9
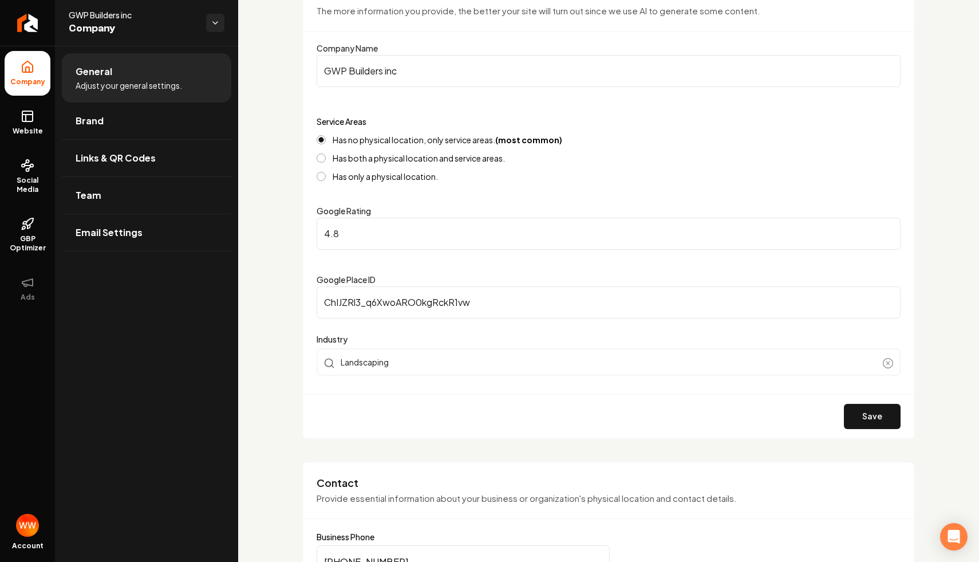
click at [421, 140] on label "Has no physical location, only service areas. (most common)" at bounding box center [448, 140] width 230 height 8
click at [326, 140] on button "Has no physical location, only service areas. (most common)" at bounding box center [321, 139] width 9 height 9
click at [421, 140] on label "Has no physical location, only service areas. (most common)" at bounding box center [448, 140] width 230 height 8
click at [326, 140] on button "Has no physical location, only service areas. (most common)" at bounding box center [321, 139] width 9 height 9
click at [421, 140] on label "Has no physical location, only service areas. (most common)" at bounding box center [448, 140] width 230 height 8
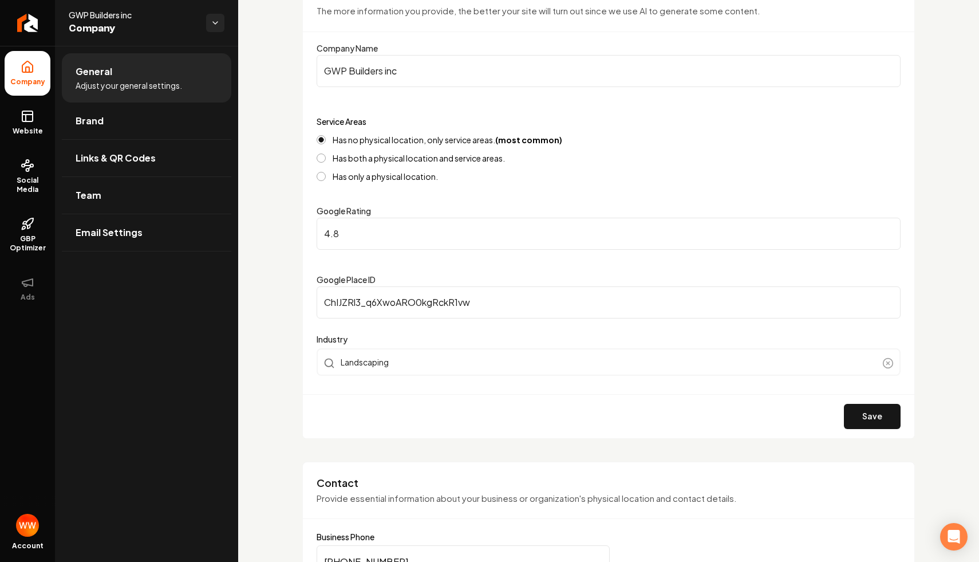
click at [326, 140] on button "Has no physical location, only service areas. (most common)" at bounding box center [321, 139] width 9 height 9
click at [399, 140] on label "Has no physical location, only service areas. (most common)" at bounding box center [448, 140] width 230 height 8
click at [326, 140] on button "Has no physical location, only service areas. (most common)" at bounding box center [321, 139] width 9 height 9
click at [399, 140] on label "Has no physical location, only service areas. (most common)" at bounding box center [448, 140] width 230 height 8
click at [326, 140] on button "Has no physical location, only service areas. (most common)" at bounding box center [321, 139] width 9 height 9
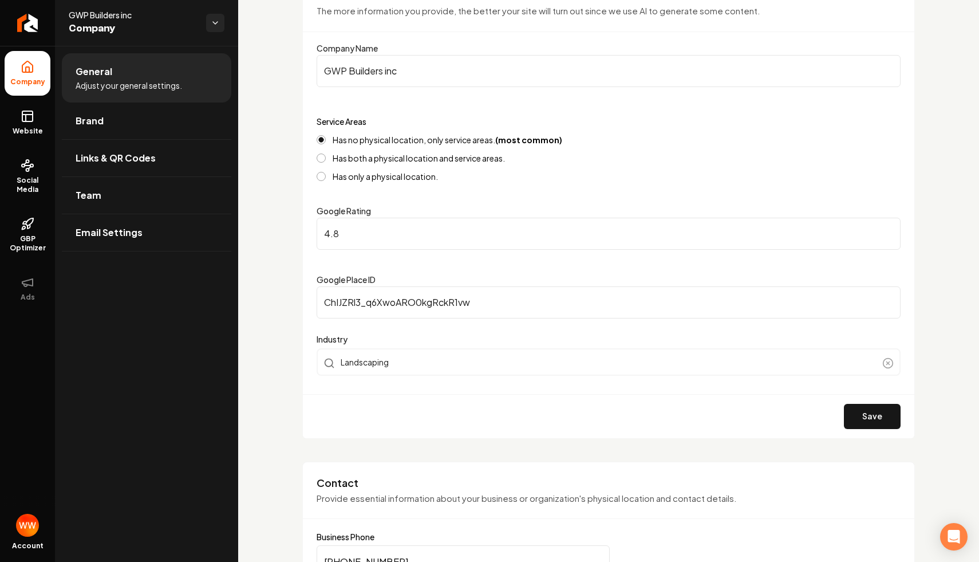
click at [399, 140] on label "Has no physical location, only service areas. (most common)" at bounding box center [448, 140] width 230 height 8
click at [326, 140] on button "Has no physical location, only service areas. (most common)" at bounding box center [321, 139] width 9 height 9
drag, startPoint x: 357, startPoint y: 140, endPoint x: 416, endPoint y: 140, distance: 59.0
click at [416, 140] on label "Has no physical location, only service areas. (most common)" at bounding box center [448, 140] width 230 height 8
click at [390, 142] on label "Has no physical location, only service areas. (most common)" at bounding box center [448, 140] width 230 height 8
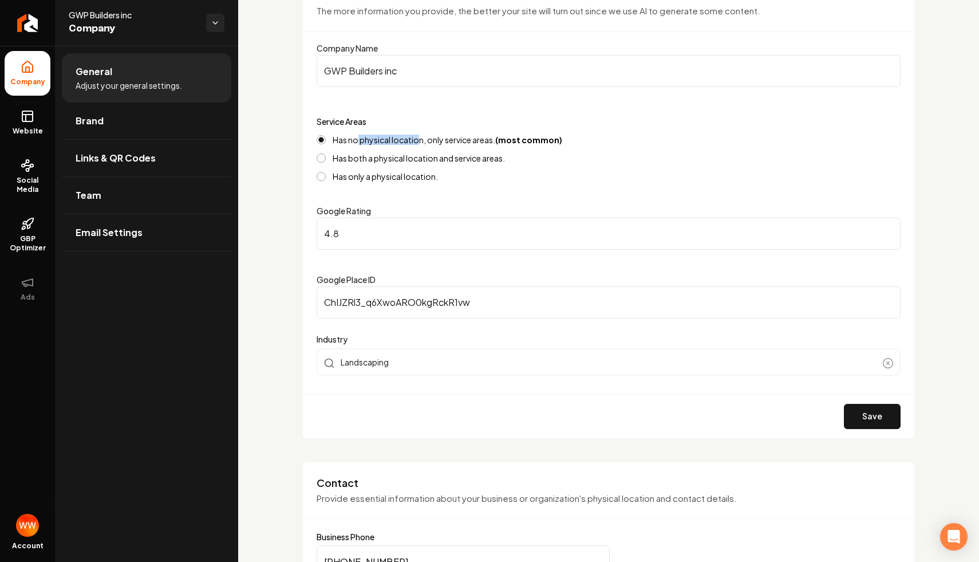
click at [326, 142] on button "Has no physical location, only service areas. (most common)" at bounding box center [321, 139] width 9 height 9
click at [388, 141] on label "Has no physical location, only service areas. (most common)" at bounding box center [448, 140] width 230 height 8
click at [326, 141] on button "Has no physical location, only service areas. (most common)" at bounding box center [321, 139] width 9 height 9
click at [388, 141] on label "Has no physical location, only service areas. (most common)" at bounding box center [448, 140] width 230 height 8
click at [326, 141] on button "Has no physical location, only service areas. (most common)" at bounding box center [321, 139] width 9 height 9
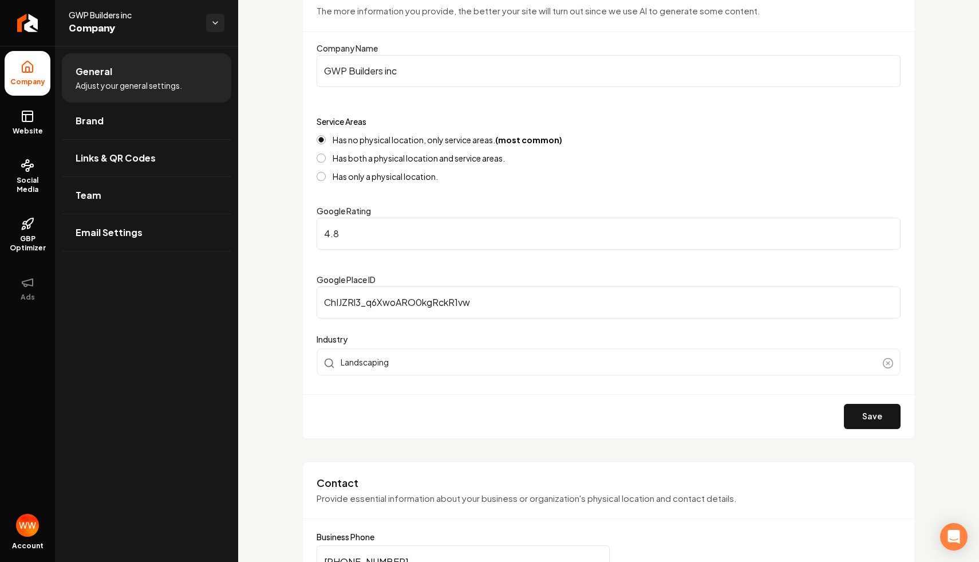
click at [446, 139] on label "Has no physical location, only service areas. (most common)" at bounding box center [448, 140] width 230 height 8
click at [326, 139] on button "Has no physical location, only service areas. (most common)" at bounding box center [321, 139] width 9 height 9
click at [420, 161] on label "Has both a physical location and service areas." at bounding box center [419, 158] width 172 height 8
click at [326, 161] on button "Has both a physical location and service areas." at bounding box center [321, 157] width 9 height 9
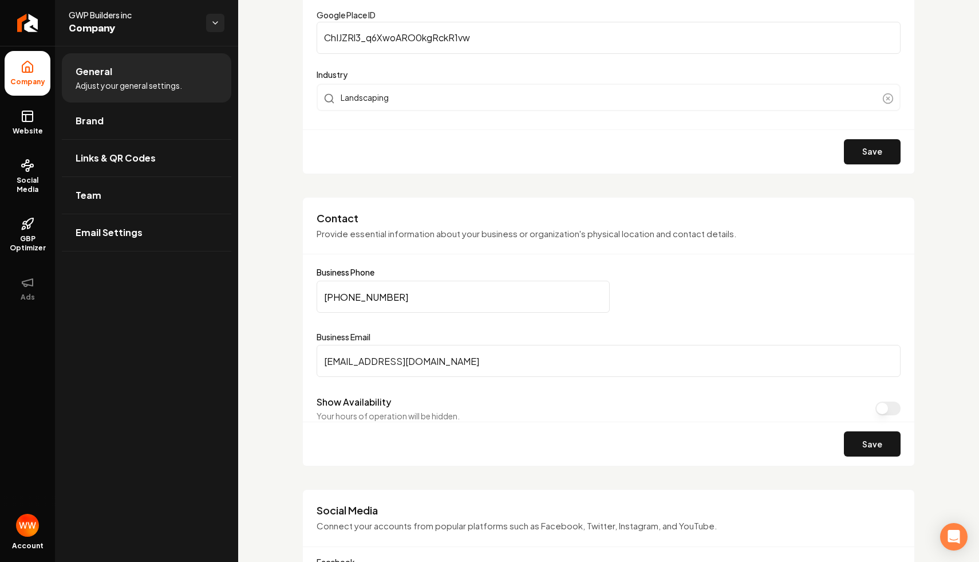
scroll to position [351, 0]
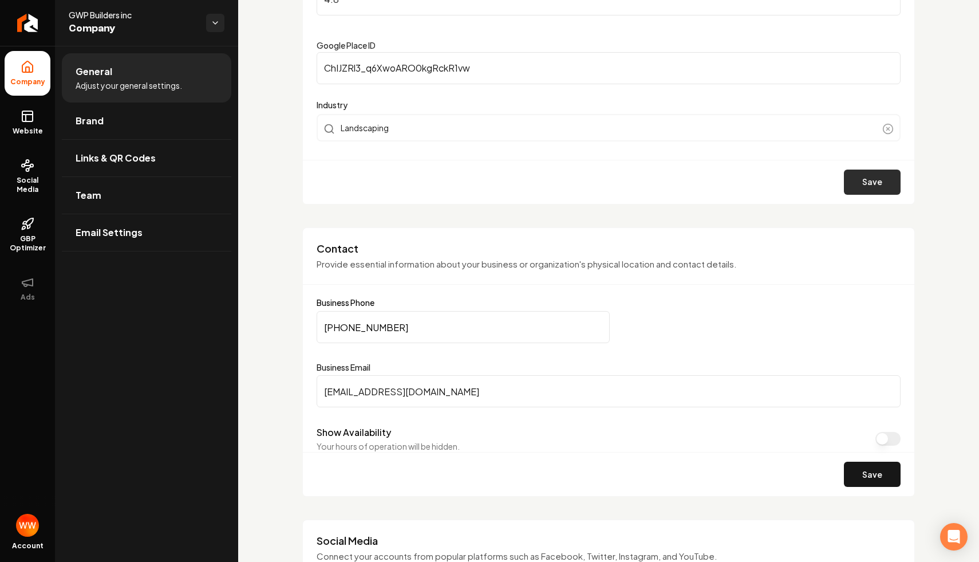
click at [847, 186] on button "Save" at bounding box center [872, 181] width 57 height 25
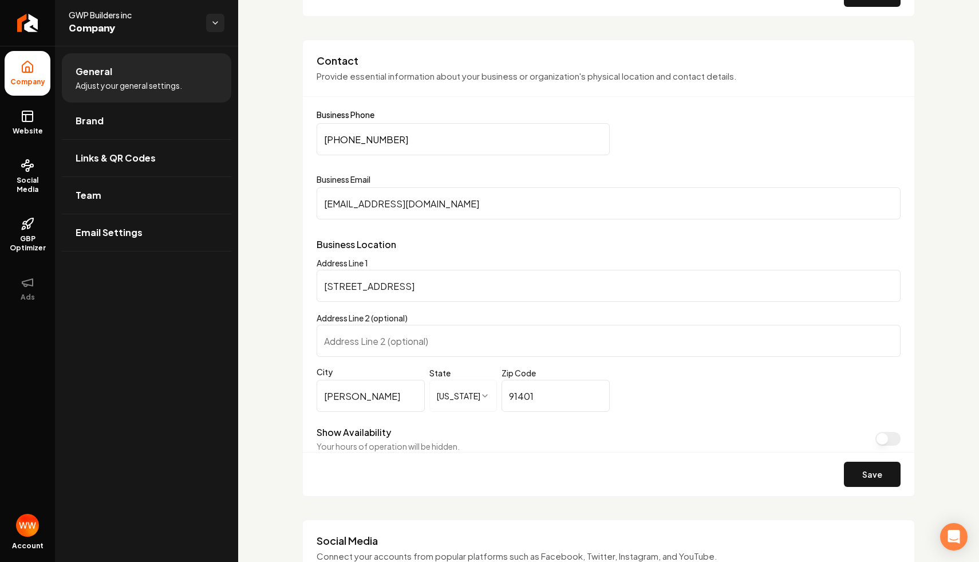
scroll to position [546, 0]
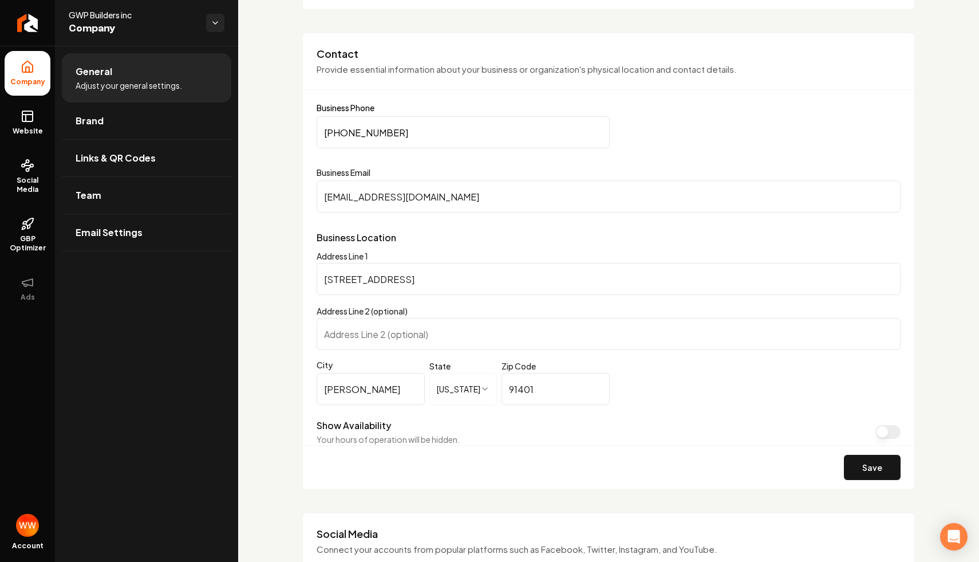
click at [388, 284] on input "[STREET_ADDRESS]" at bounding box center [609, 279] width 584 height 32
click at [484, 271] on input "[STREET_ADDRESS]" at bounding box center [609, 279] width 584 height 32
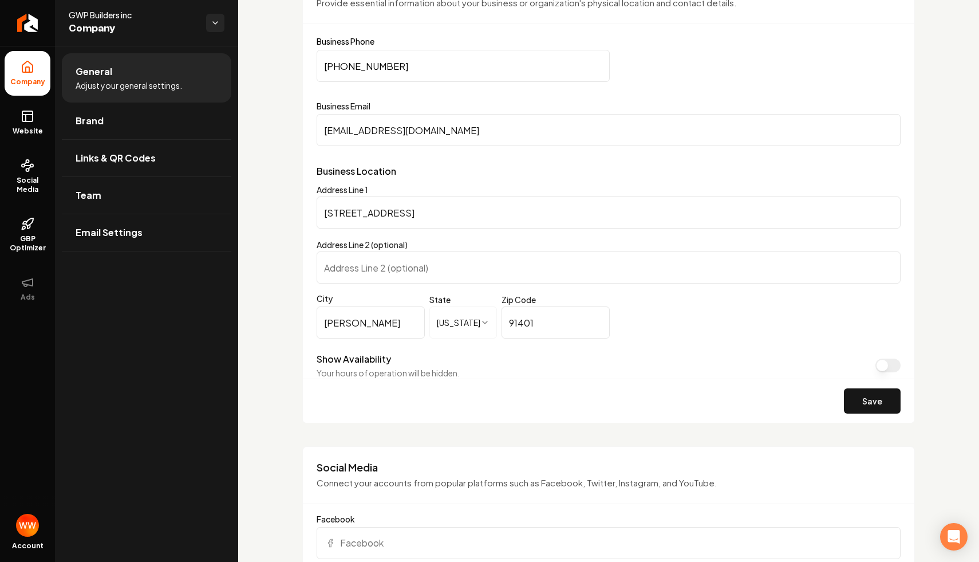
click at [638, 350] on form "**********" at bounding box center [609, 229] width 584 height 385
click at [368, 175] on p "Business Location" at bounding box center [609, 171] width 584 height 14
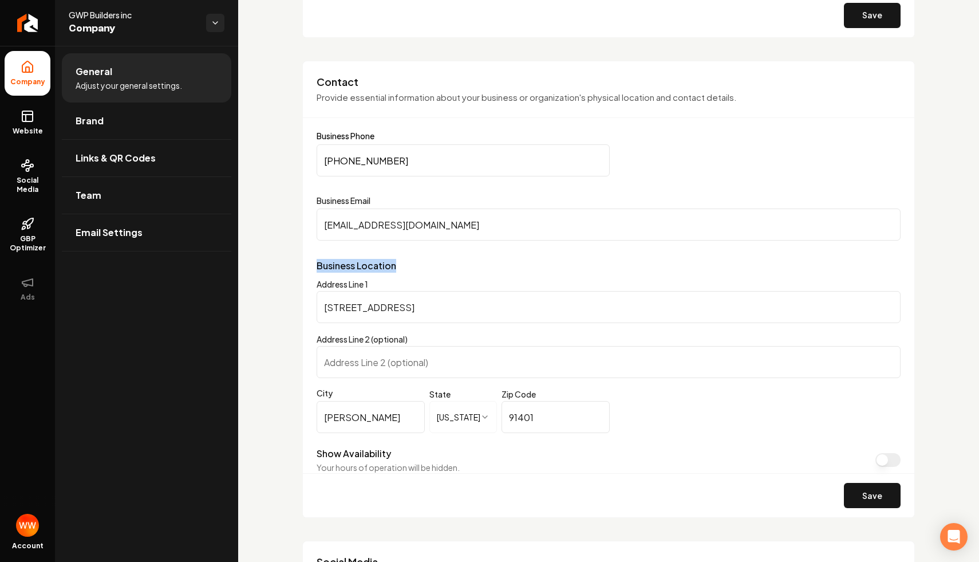
scroll to position [522, 0]
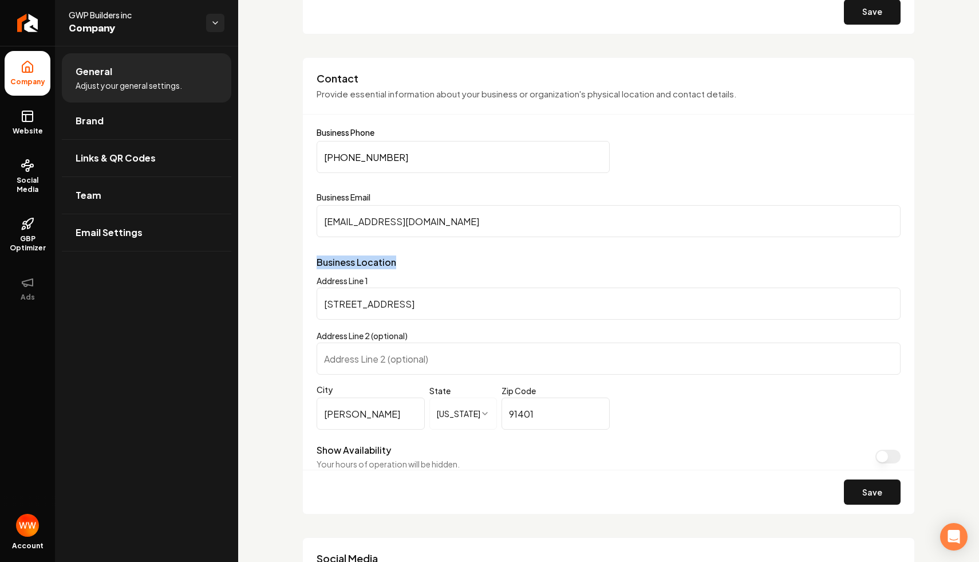
click at [577, 199] on label "Business Email" at bounding box center [609, 196] width 584 height 11
click at [577, 205] on input "[EMAIL_ADDRESS][DOMAIN_NAME]" at bounding box center [609, 221] width 584 height 32
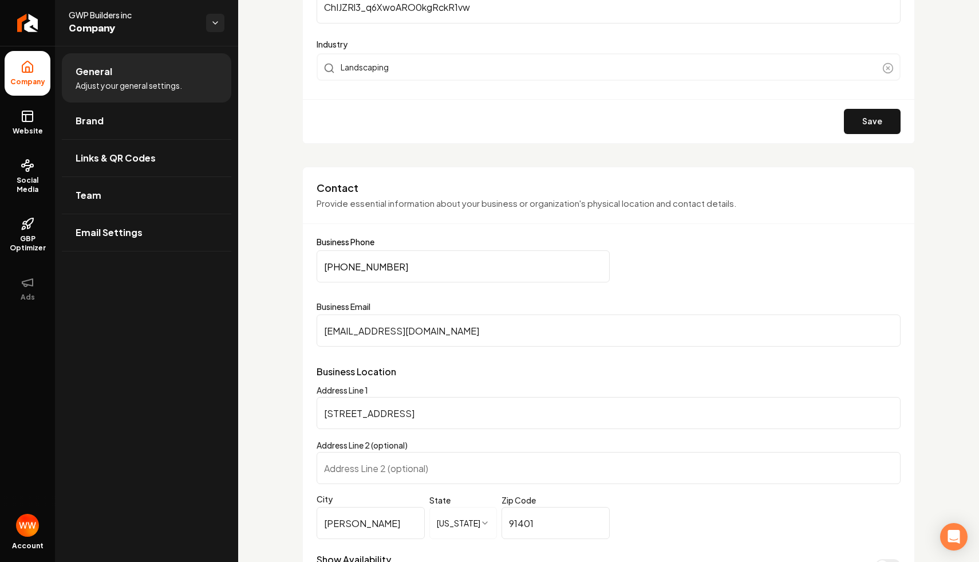
scroll to position [489, 0]
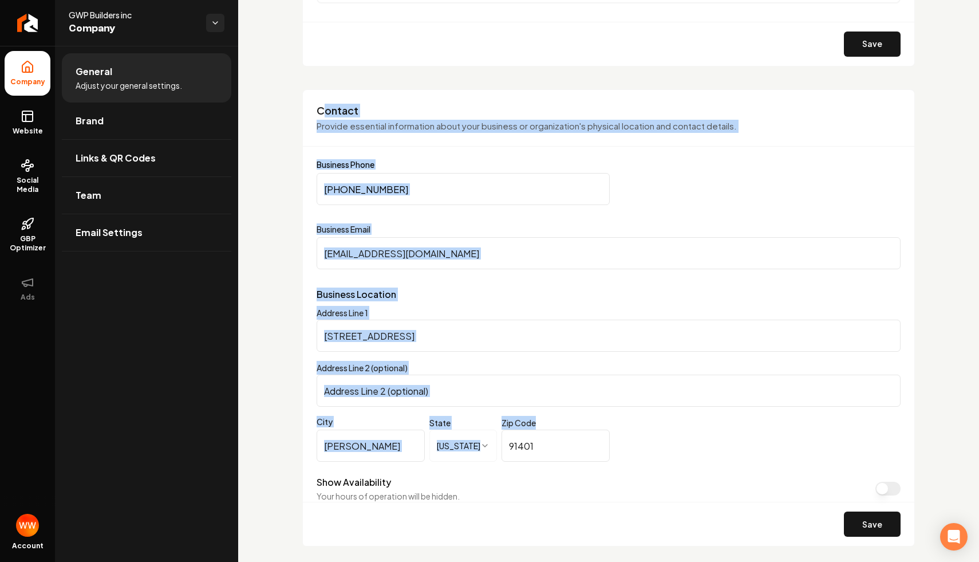
drag, startPoint x: 321, startPoint y: 111, endPoint x: 532, endPoint y: 429, distance: 381.9
click at [532, 429] on div "**********" at bounding box center [608, 317] width 613 height 457
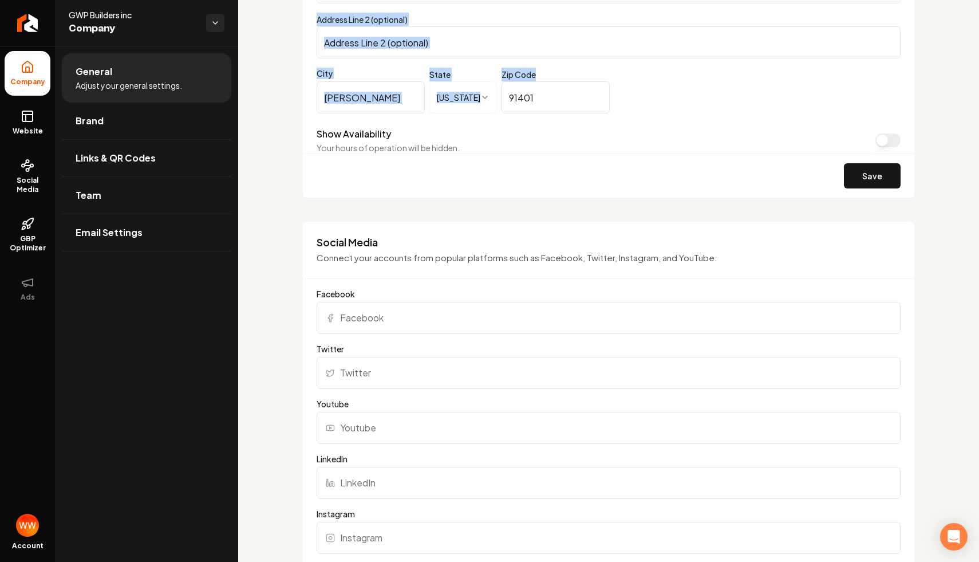
click at [601, 383] on input "Twitter" at bounding box center [609, 373] width 584 height 32
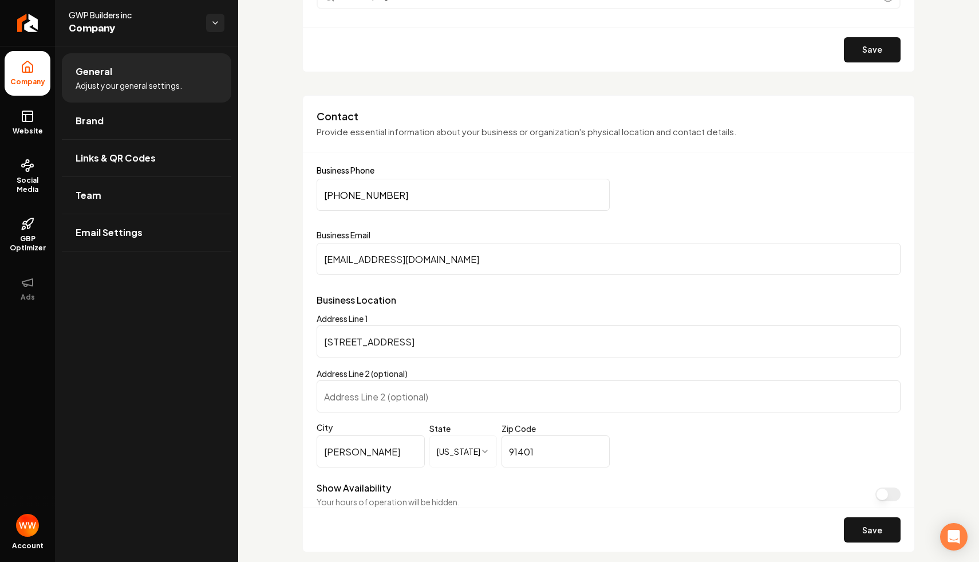
scroll to position [483, 0]
click at [866, 526] on button "Save" at bounding box center [872, 530] width 57 height 25
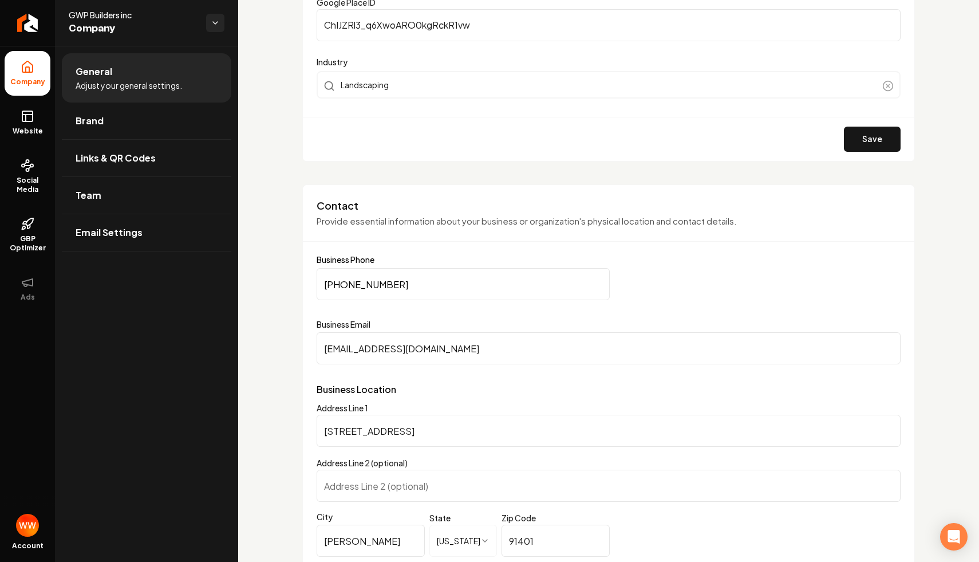
scroll to position [311, 0]
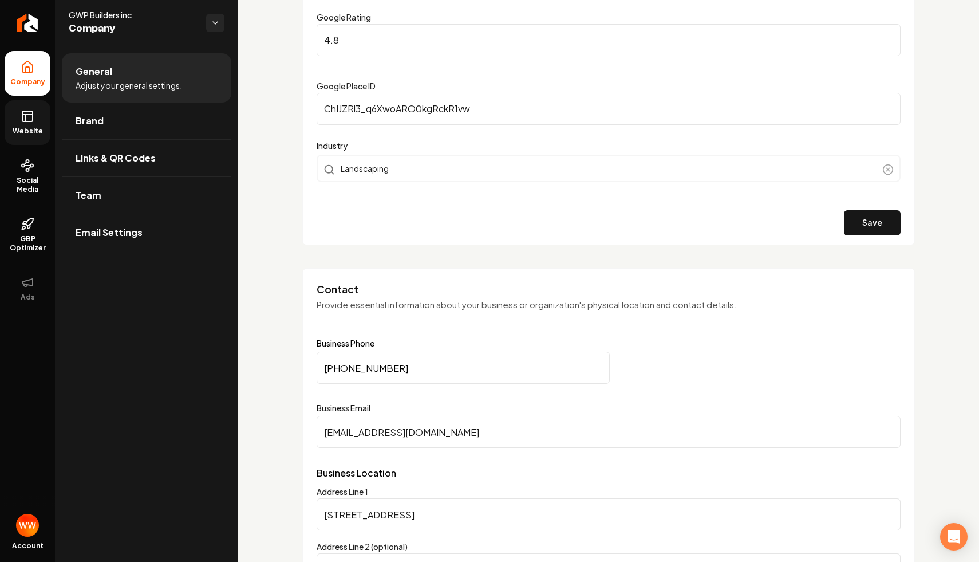
click at [15, 111] on link "Website" at bounding box center [28, 122] width 46 height 45
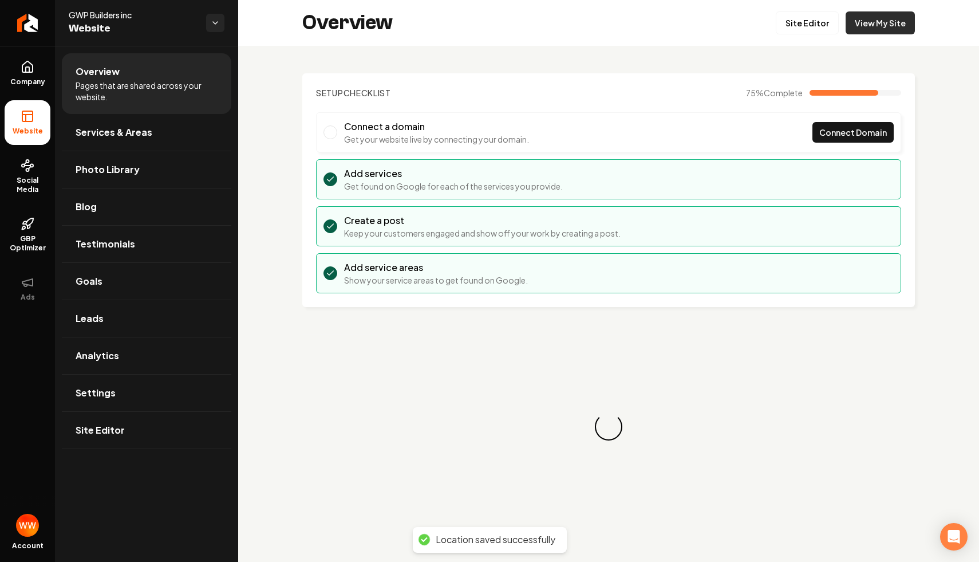
click at [875, 29] on link "View My Site" at bounding box center [880, 22] width 69 height 23
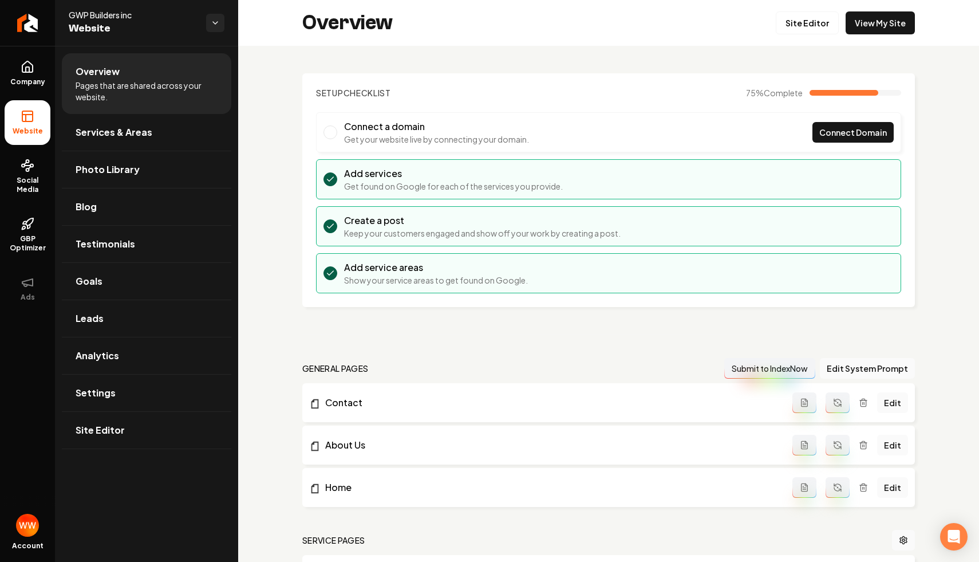
click at [484, 75] on section "Setup Checklist 75 % Complete Connect a domain Get your website live by connect…" at bounding box center [608, 190] width 613 height 234
click at [543, 287] on li "Add service areas Show your service areas to get found on Google." at bounding box center [608, 273] width 585 height 40
click at [528, 212] on li "Create a post Keep your customers engaged and show off your work by creating a …" at bounding box center [608, 226] width 585 height 40
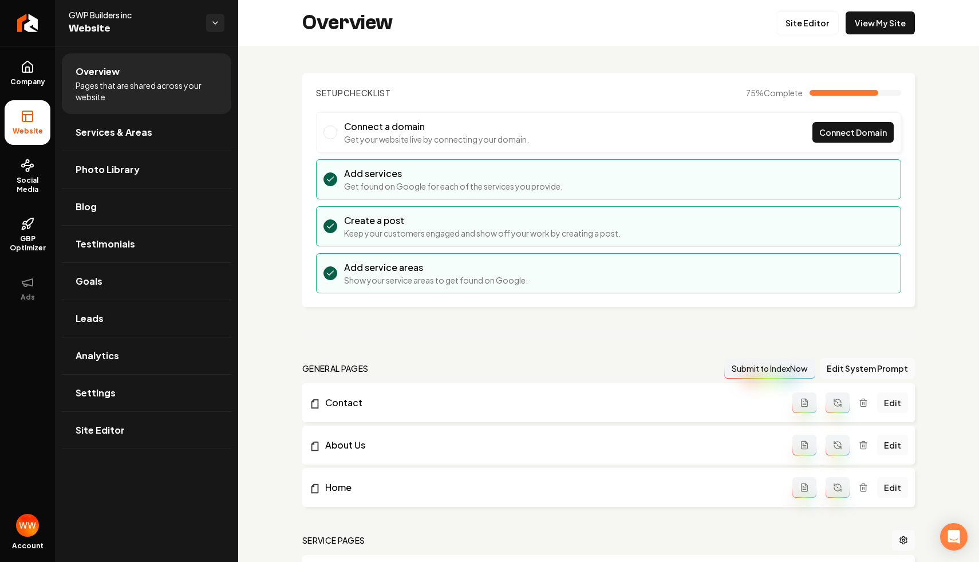
click at [543, 105] on section "Setup Checklist 75 % Complete Connect a domain Get your website live by connect…" at bounding box center [608, 190] width 613 height 234
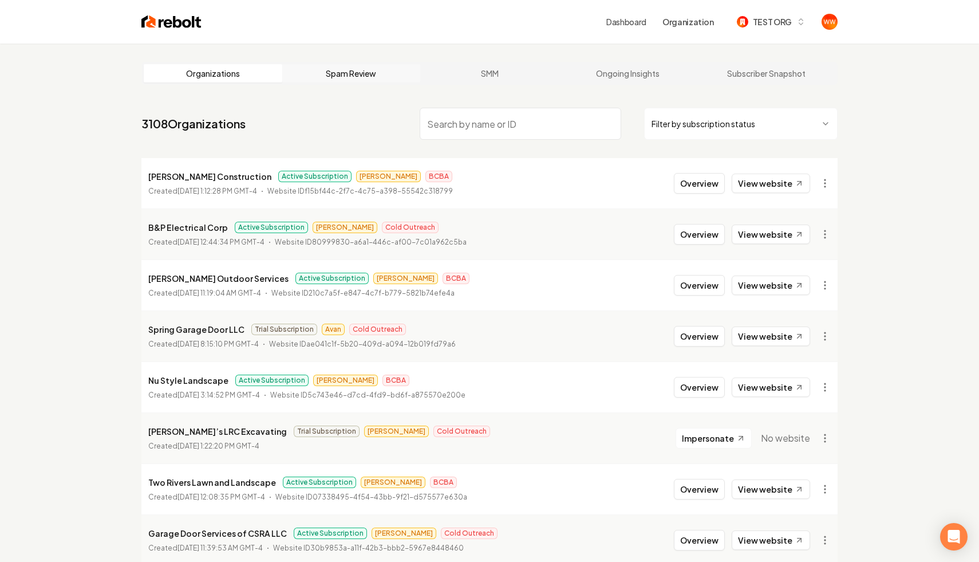
click at [361, 73] on link "Spam Review" at bounding box center [351, 73] width 139 height 18
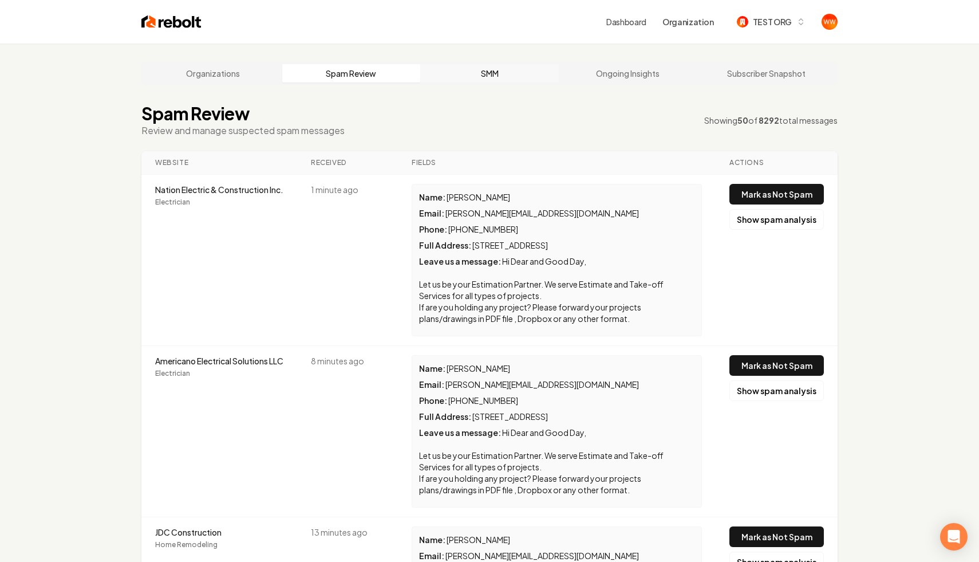
click at [495, 77] on link "SMM" at bounding box center [489, 73] width 139 height 18
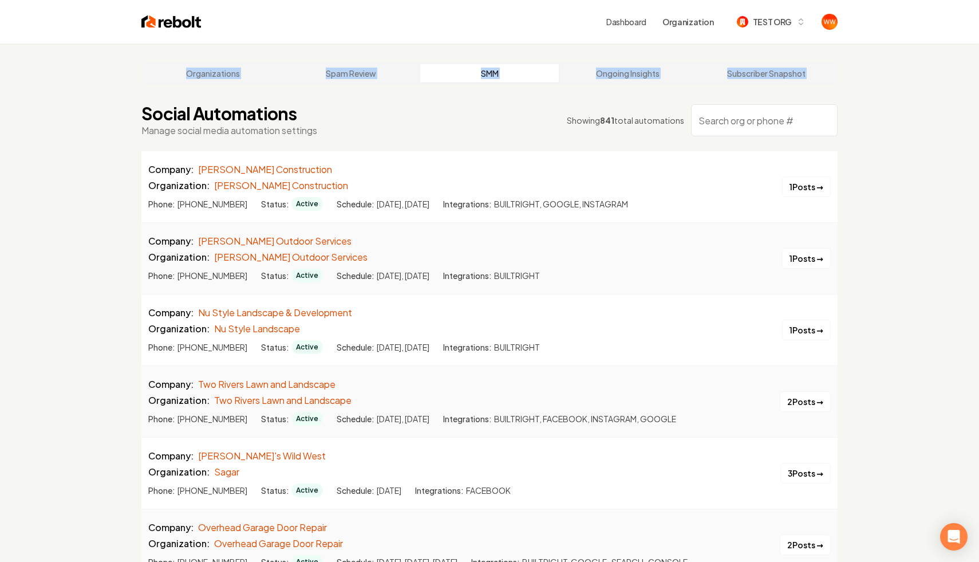
drag, startPoint x: 134, startPoint y: 53, endPoint x: 297, endPoint y: 103, distance: 170.0
click at [559, 166] on div "Company: [PERSON_NAME] Construction" at bounding box center [465, 170] width 634 height 14
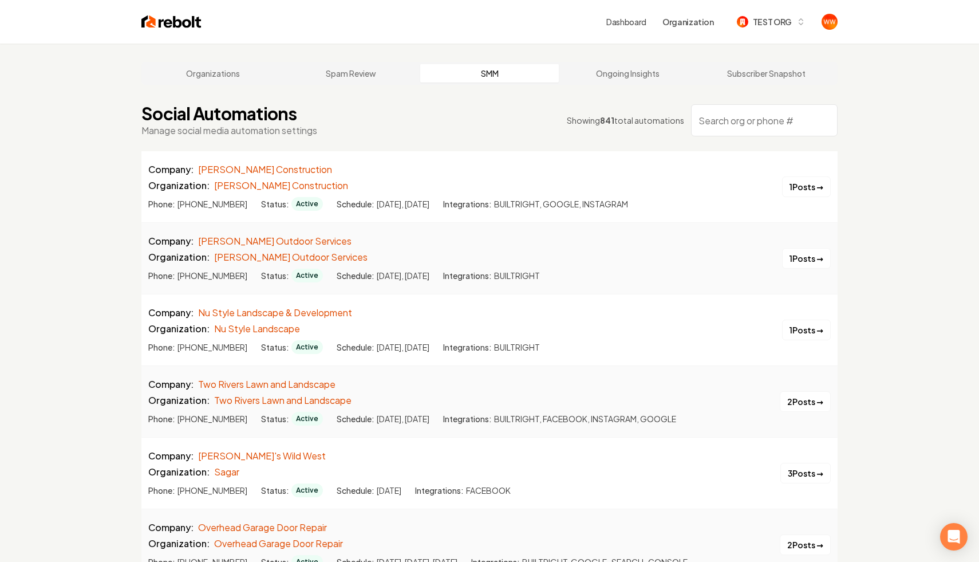
click at [559, 166] on div "Company: [PERSON_NAME] Construction" at bounding box center [465, 170] width 634 height 14
